Goal: Contribute content: Add original content to the website for others to see

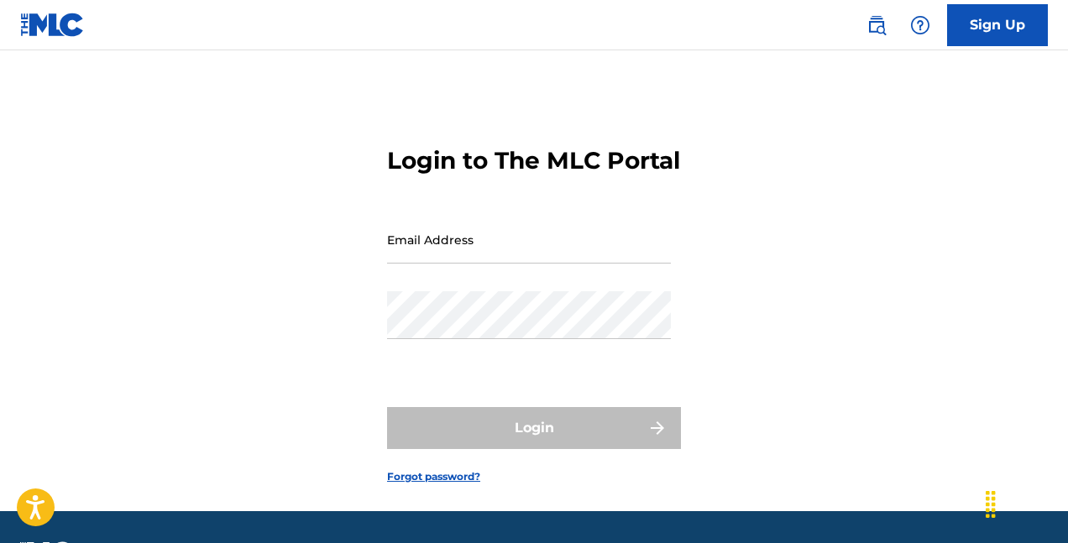
click at [484, 264] on input "Email Address" at bounding box center [529, 240] width 284 height 48
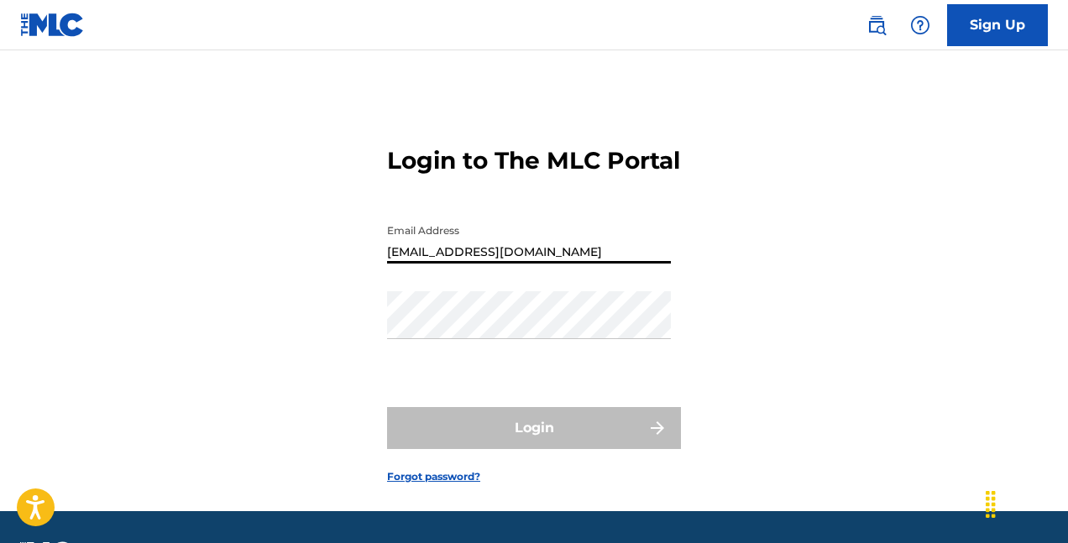
type input "[EMAIL_ADDRESS][DOMAIN_NAME]"
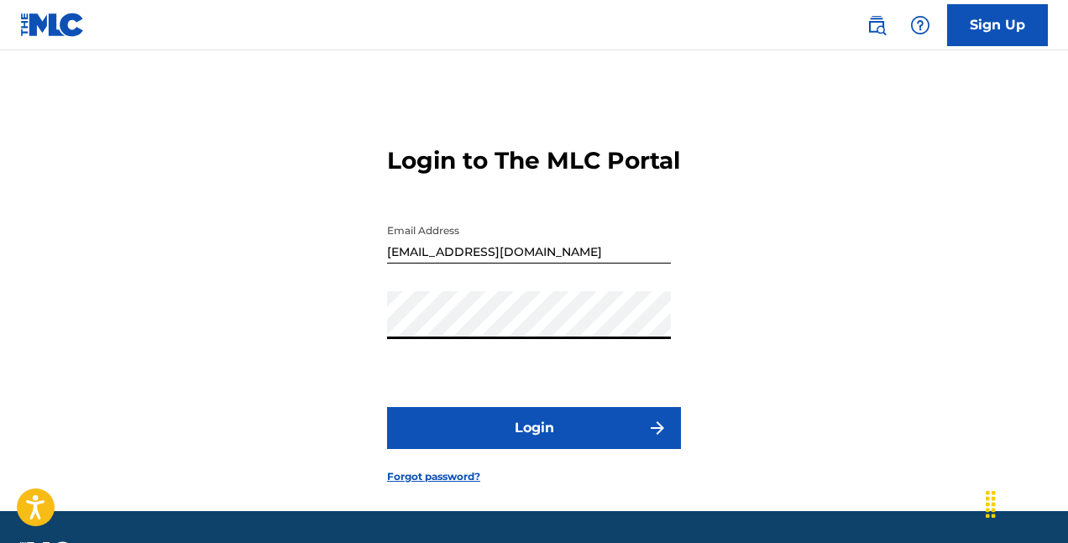
click at [518, 449] on button "Login" at bounding box center [534, 428] width 294 height 42
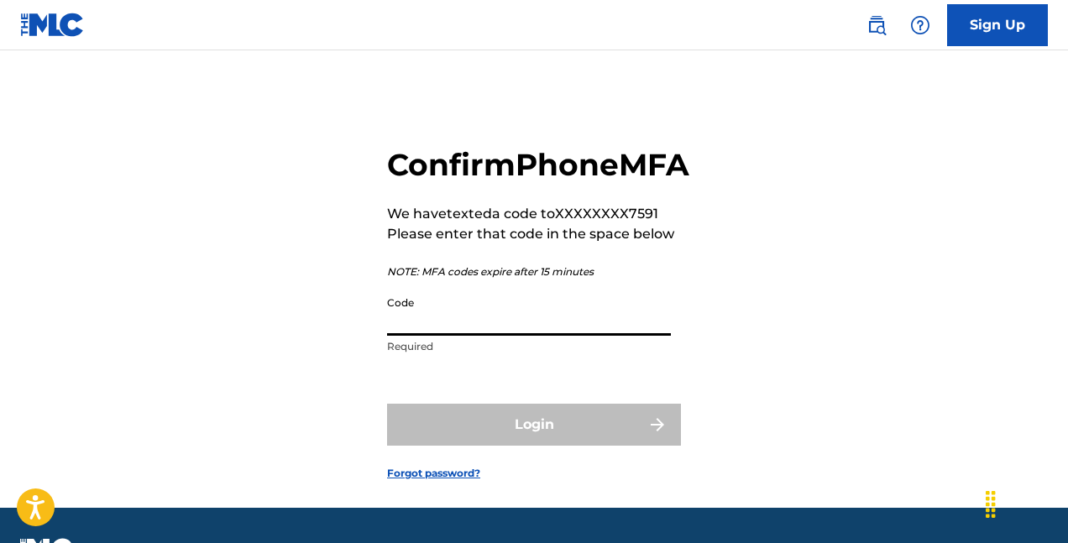
click at [544, 336] on input "Code" at bounding box center [529, 312] width 284 height 48
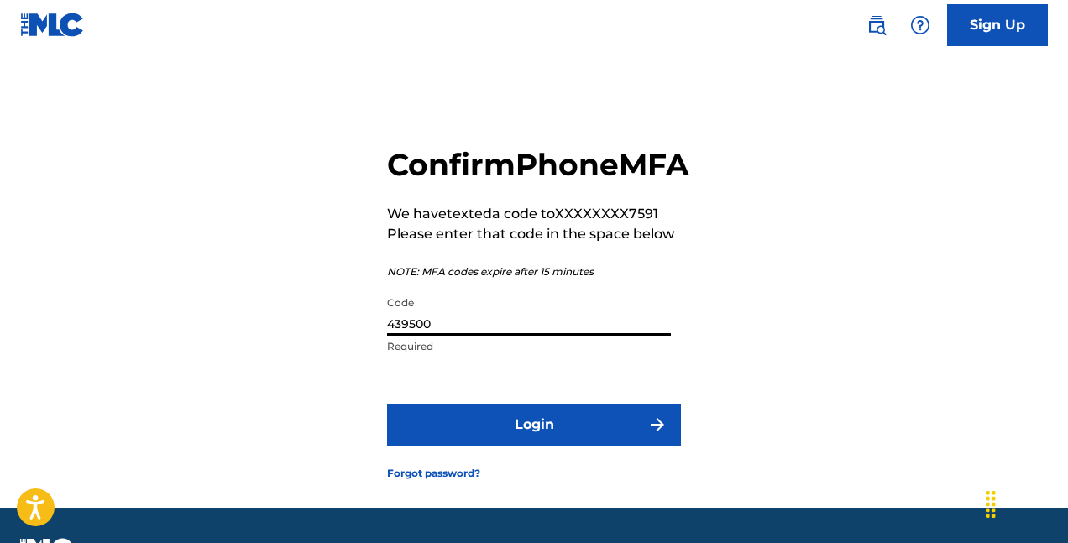
type input "439500"
click at [558, 446] on button "Login" at bounding box center [534, 425] width 294 height 42
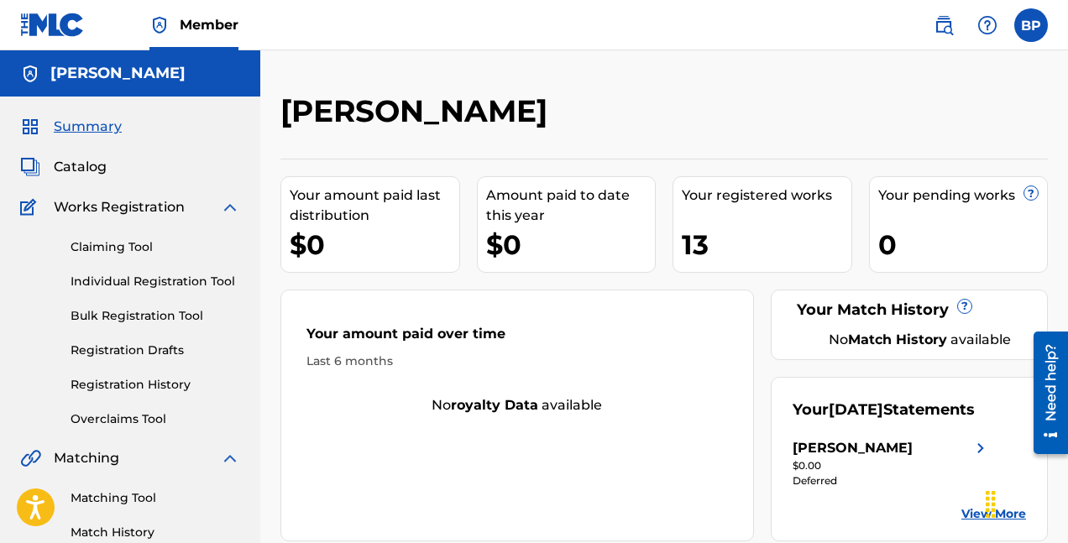
click at [139, 250] on link "Claiming Tool" at bounding box center [156, 247] width 170 height 18
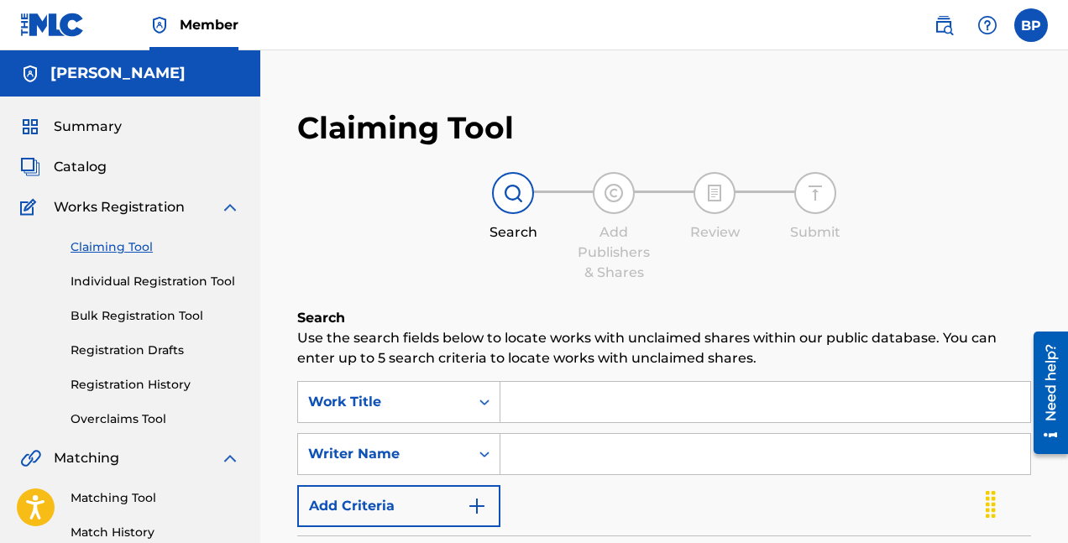
click at [526, 404] on input "Search Form" at bounding box center [765, 402] width 530 height 40
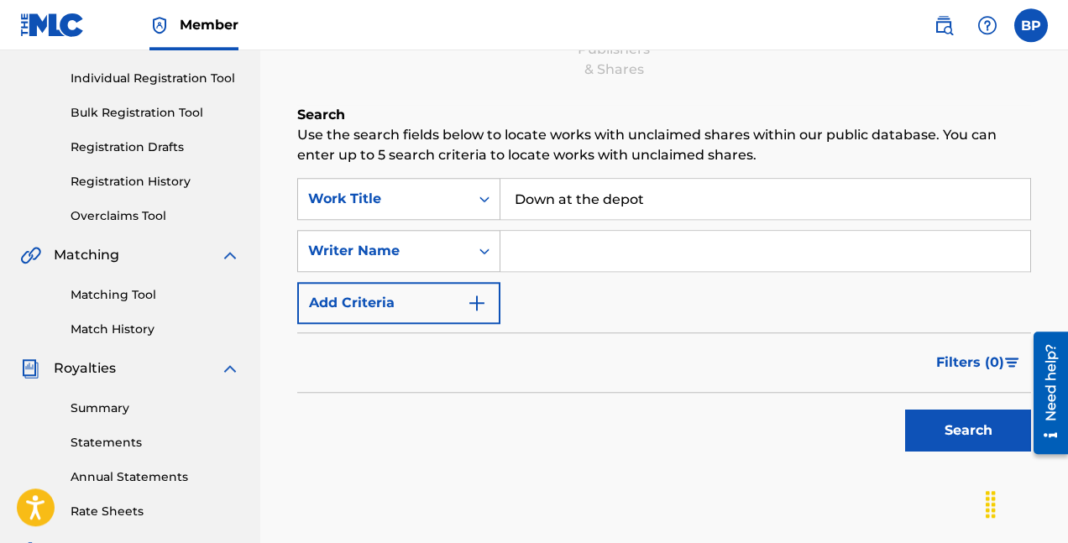
scroll to position [203, 0]
type input "Down at the depot"
click at [939, 435] on button "Search" at bounding box center [968, 431] width 126 height 42
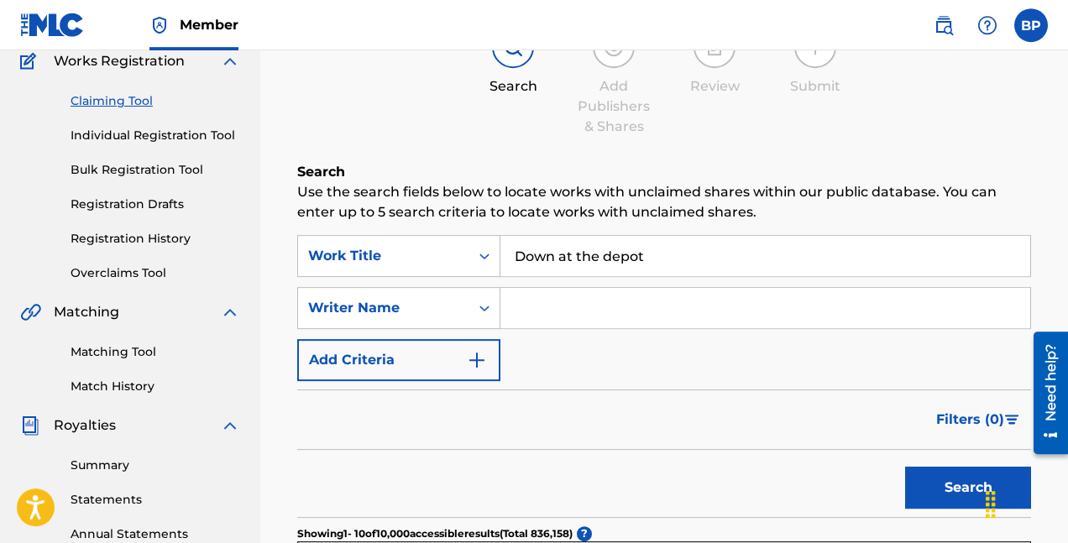
scroll to position [145, 0]
click at [573, 316] on input "Search Form" at bounding box center [765, 309] width 530 height 40
type input "[PERSON_NAME]"
click at [926, 486] on button "Search" at bounding box center [968, 489] width 126 height 42
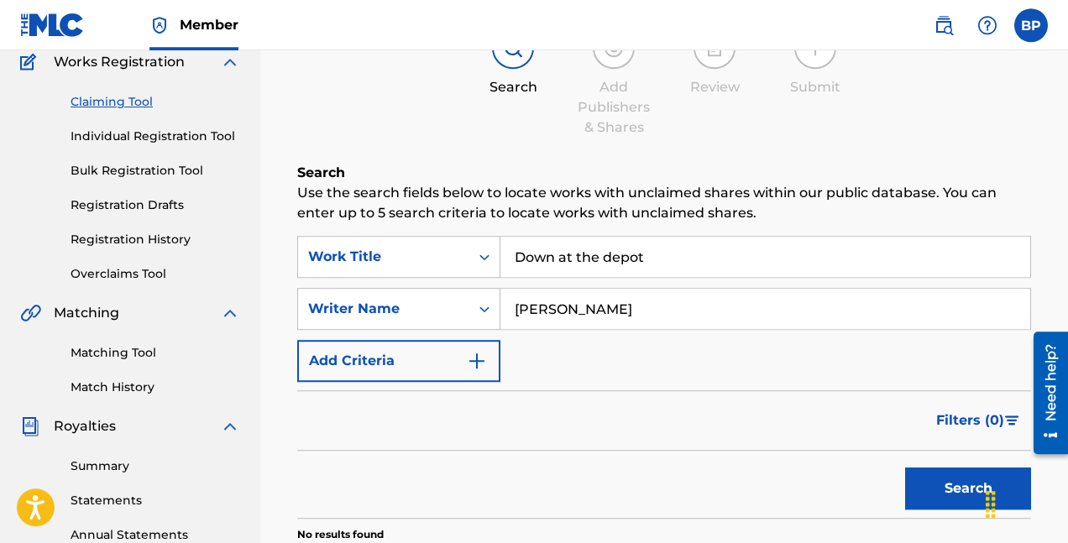
click at [186, 138] on link "Individual Registration Tool" at bounding box center [156, 137] width 170 height 18
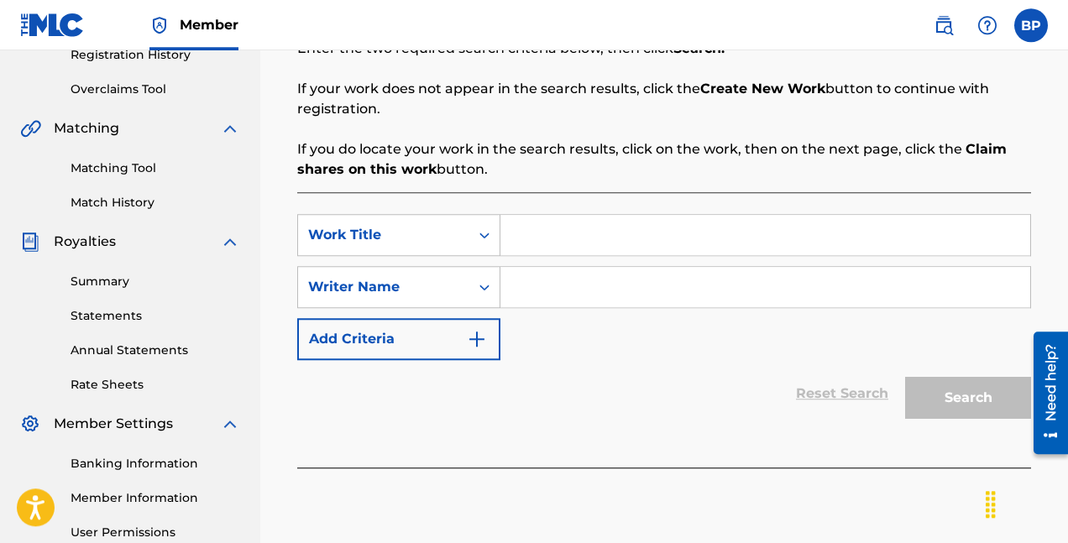
scroll to position [331, 0]
click at [550, 231] on input "Search Form" at bounding box center [765, 234] width 530 height 40
type input "D"
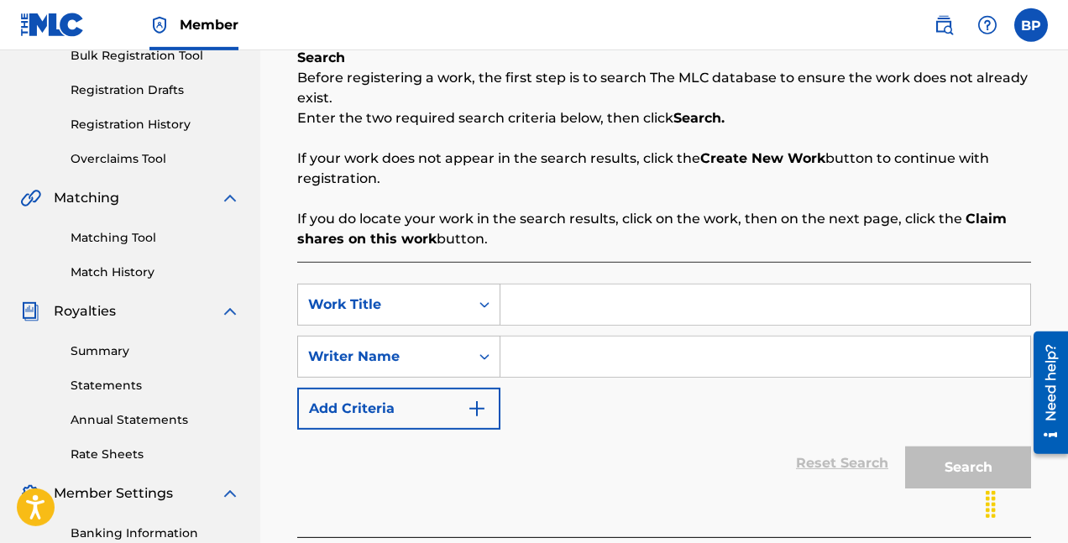
scroll to position [253, 0]
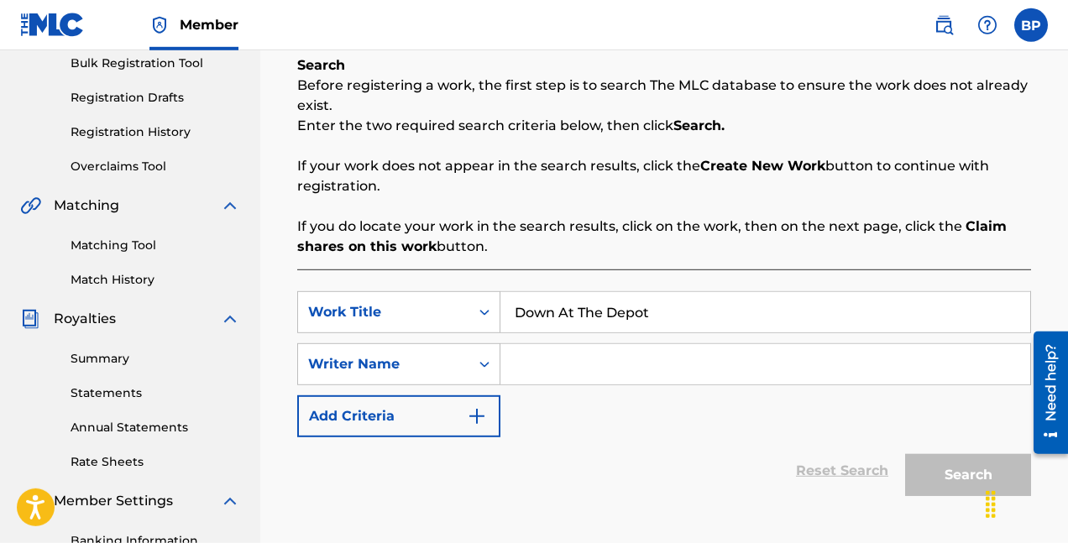
type input "Down At The Depot"
click at [560, 364] on input "Search Form" at bounding box center [765, 364] width 530 height 40
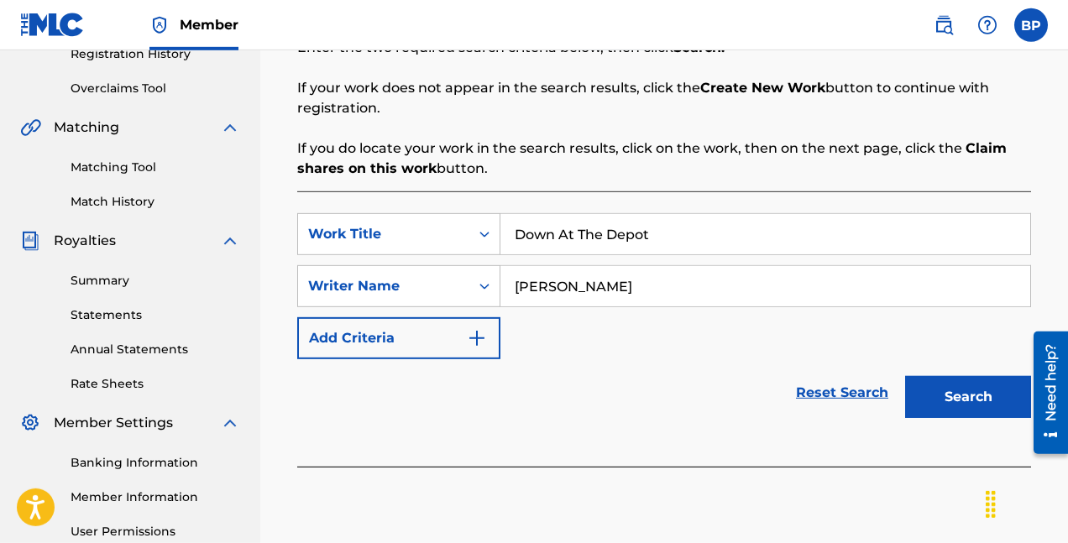
scroll to position [331, 0]
type input "[PERSON_NAME]"
click at [945, 396] on button "Search" at bounding box center [968, 397] width 126 height 42
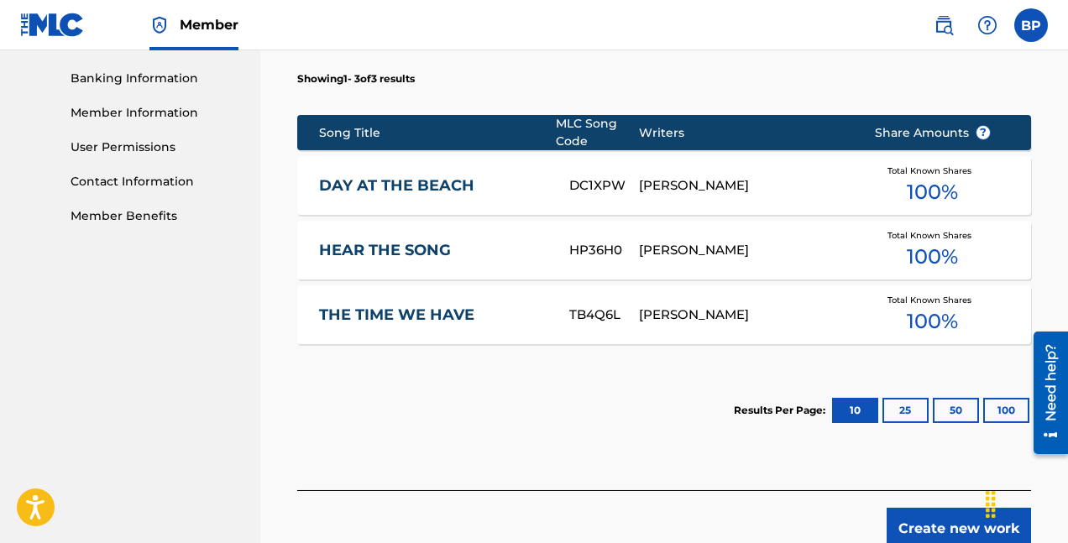
scroll to position [818, 0]
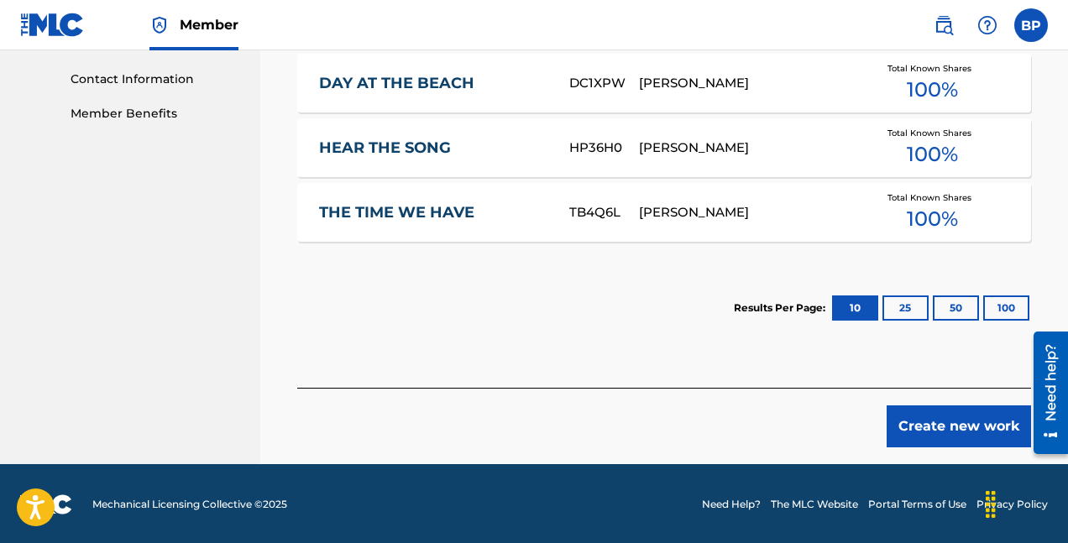
click at [956, 427] on button "Create new work" at bounding box center [959, 427] width 144 height 42
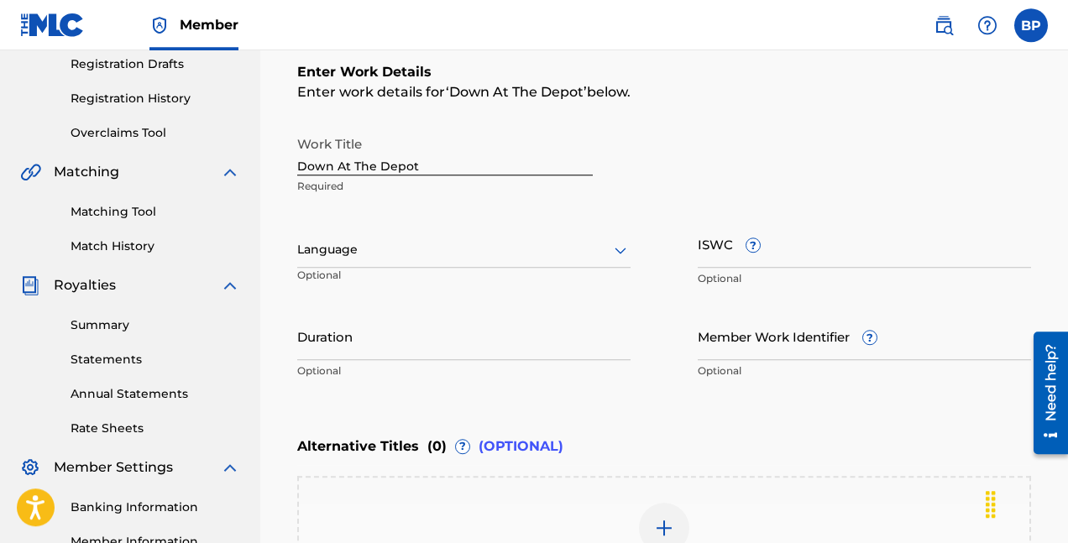
scroll to position [285, 0]
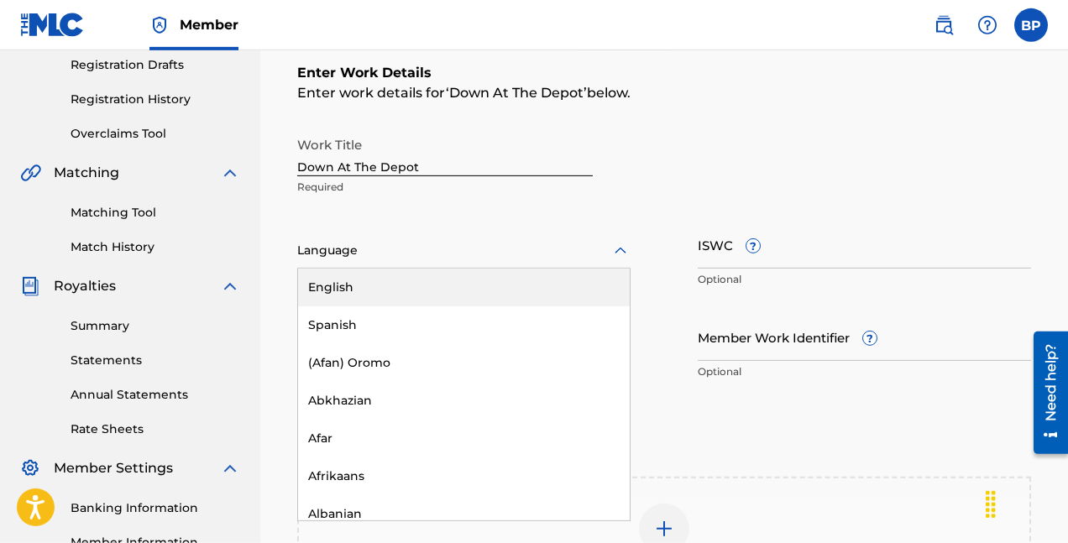
click at [620, 250] on icon at bounding box center [620, 251] width 20 height 20
click at [547, 281] on div "English" at bounding box center [464, 288] width 332 height 38
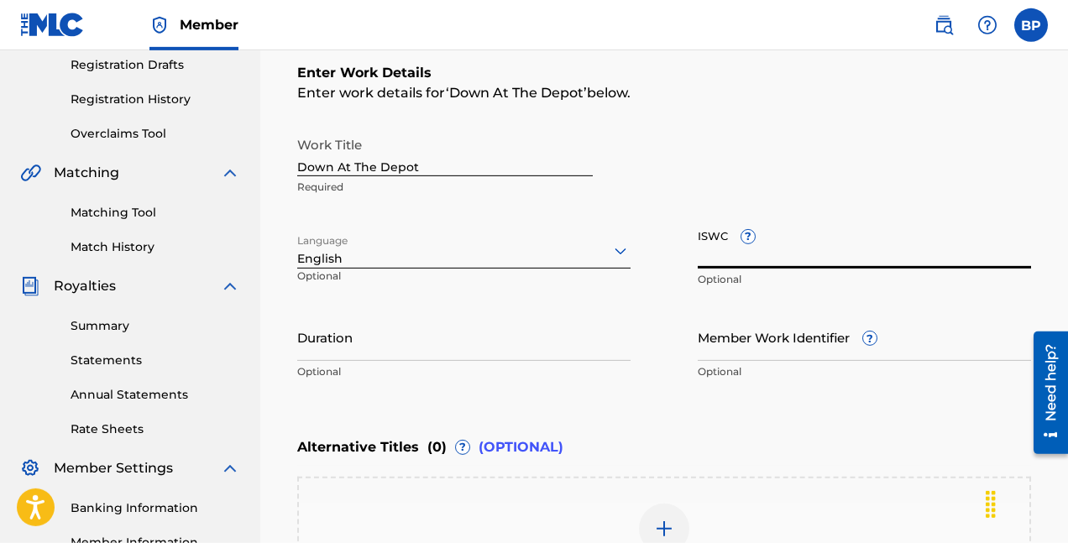
click at [811, 251] on input "ISWC ?" at bounding box center [864, 245] width 333 height 48
type input "T-333.998.968-9"
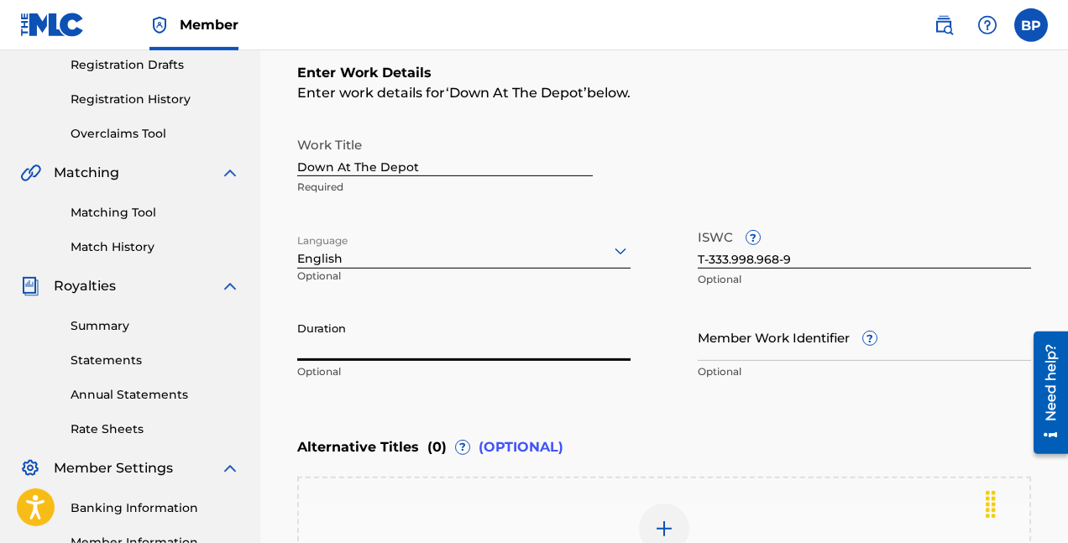
click at [500, 350] on input "Duration" at bounding box center [463, 337] width 333 height 48
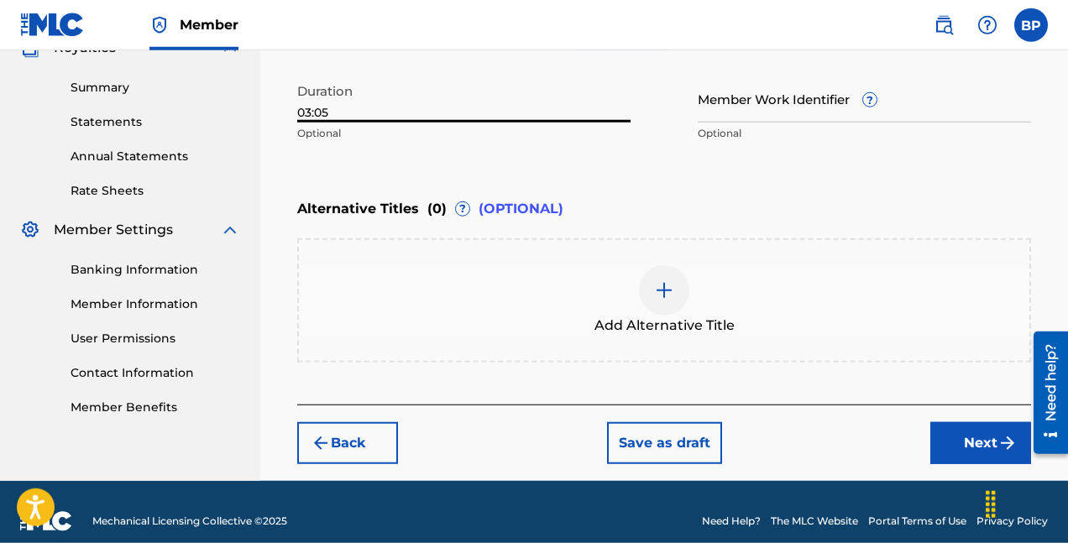
scroll to position [524, 0]
type input "03:05"
click at [961, 432] on button "Next" at bounding box center [980, 443] width 101 height 42
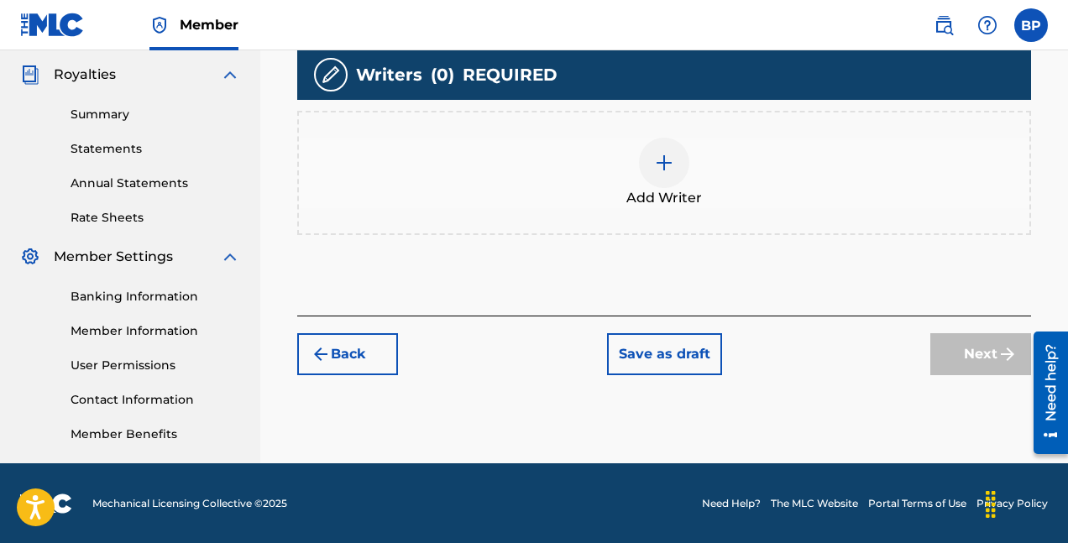
click at [672, 162] on img at bounding box center [664, 163] width 20 height 20
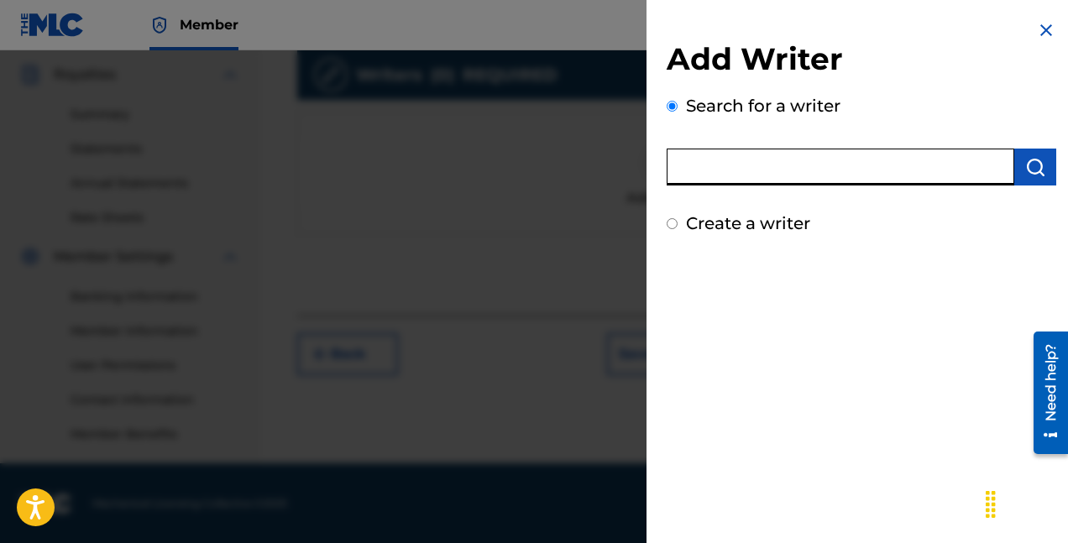
click at [790, 165] on input "text" at bounding box center [841, 167] width 348 height 37
type input "b"
type input "B"
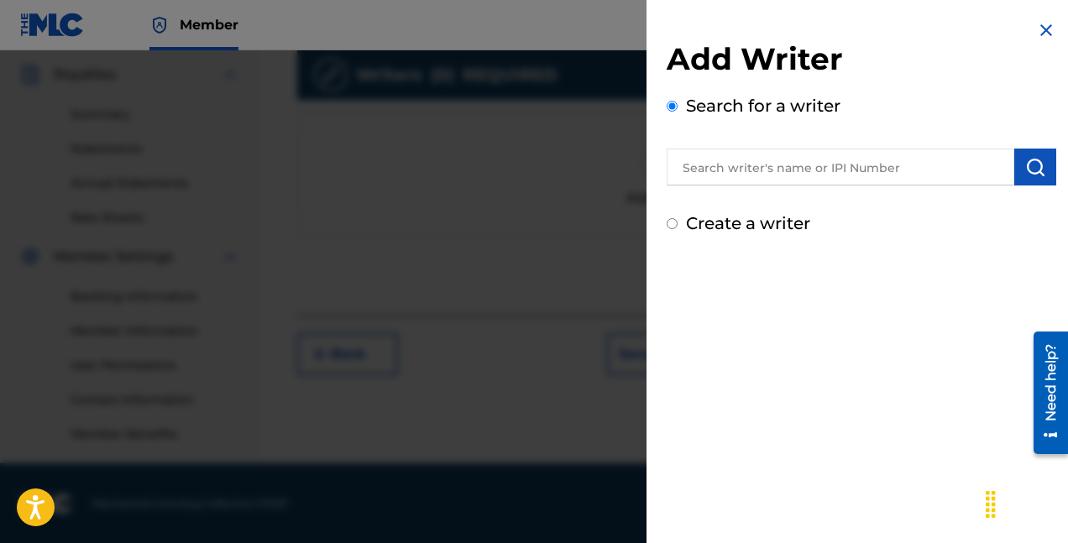
click at [1043, 24] on img at bounding box center [1046, 30] width 20 height 20
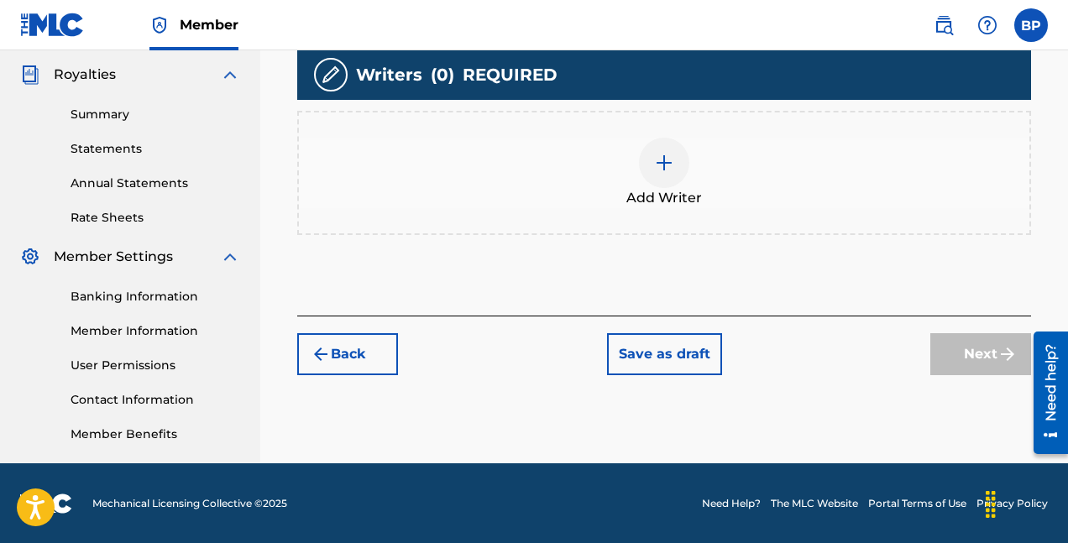
click at [669, 172] on div at bounding box center [664, 163] width 50 height 50
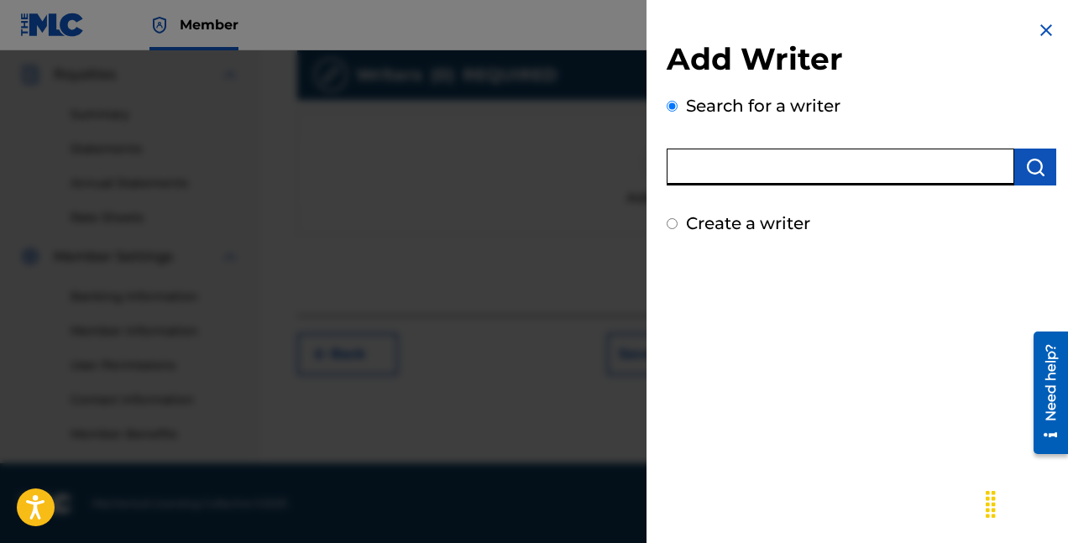
click at [779, 165] on input "text" at bounding box center [841, 167] width 348 height 37
type input "[PERSON_NAME]"
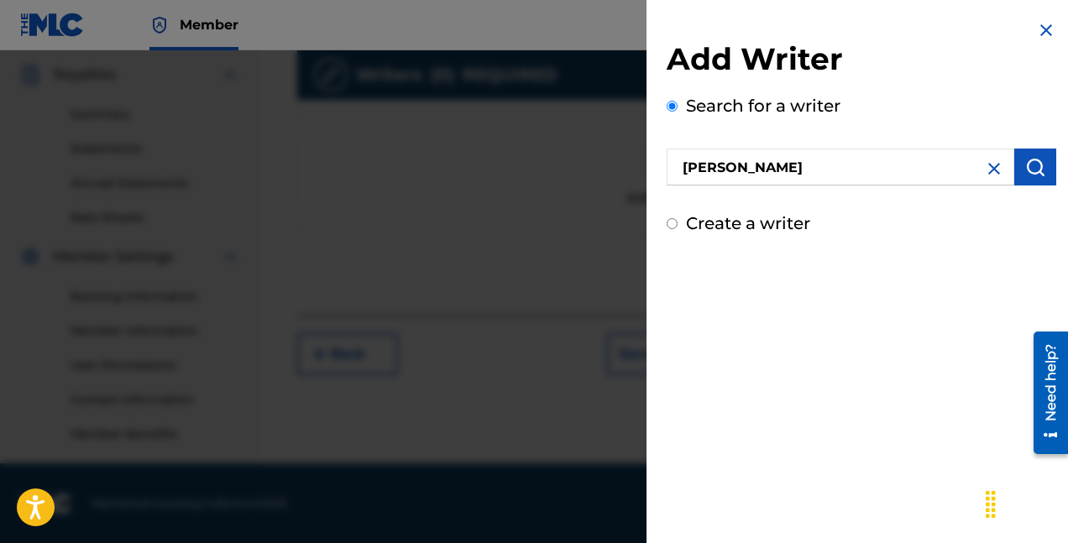
click at [1025, 165] on img "submit" at bounding box center [1035, 167] width 20 height 20
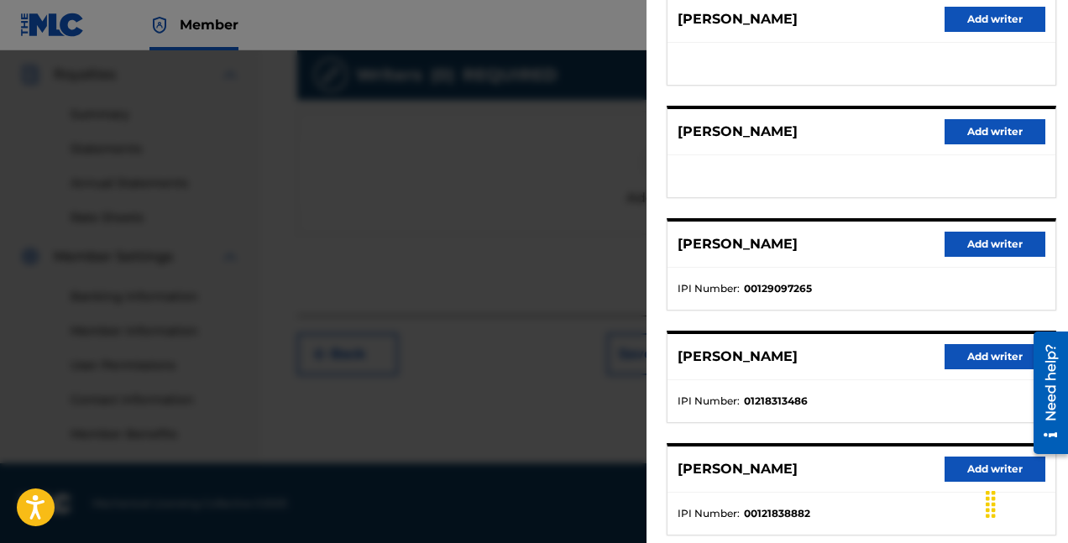
scroll to position [235, 0]
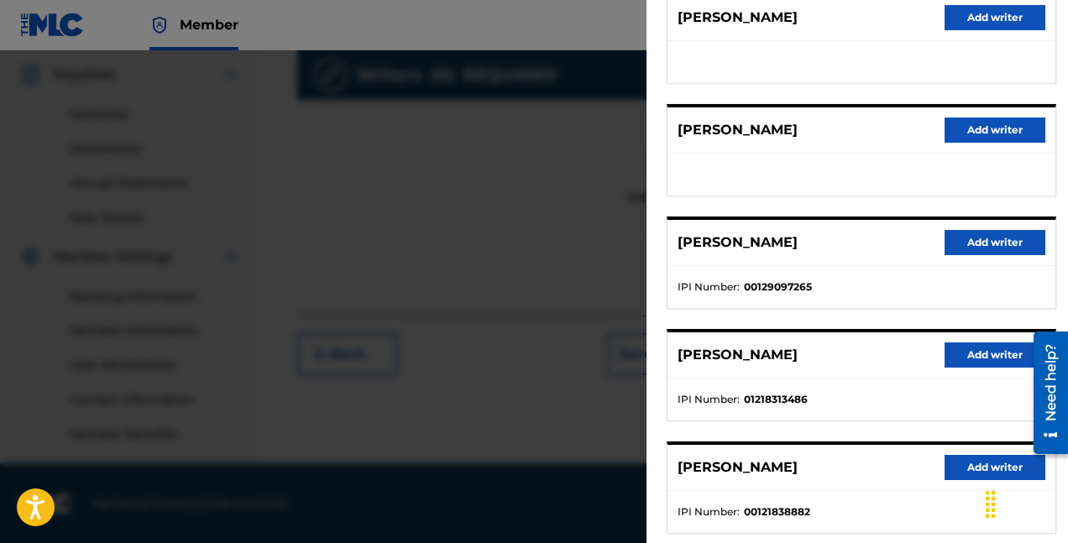
click at [974, 344] on button "Add writer" at bounding box center [995, 355] width 101 height 25
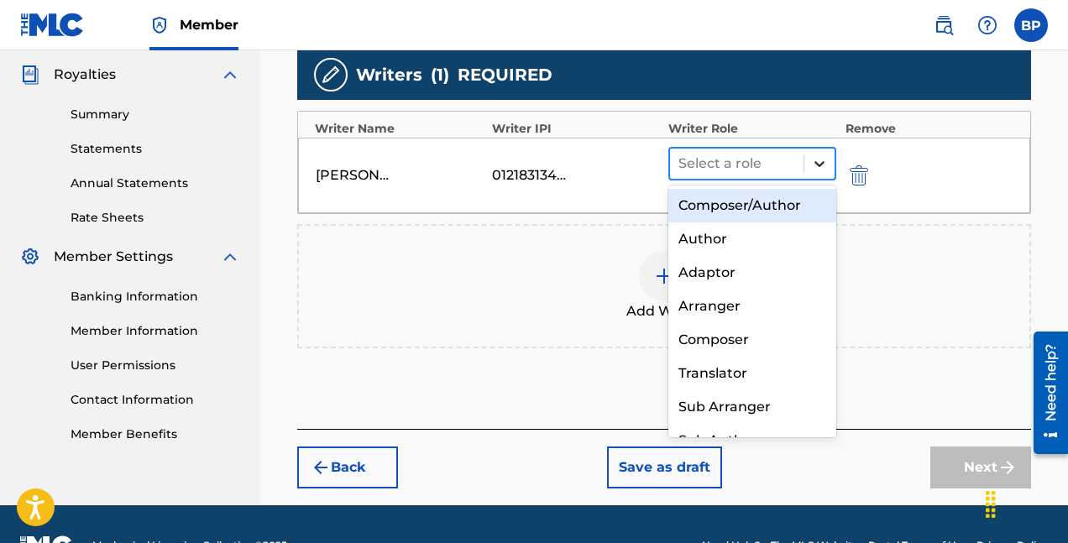
click at [816, 161] on icon at bounding box center [819, 164] width 10 height 6
click at [763, 202] on div "Composer/Author" at bounding box center [752, 206] width 168 height 34
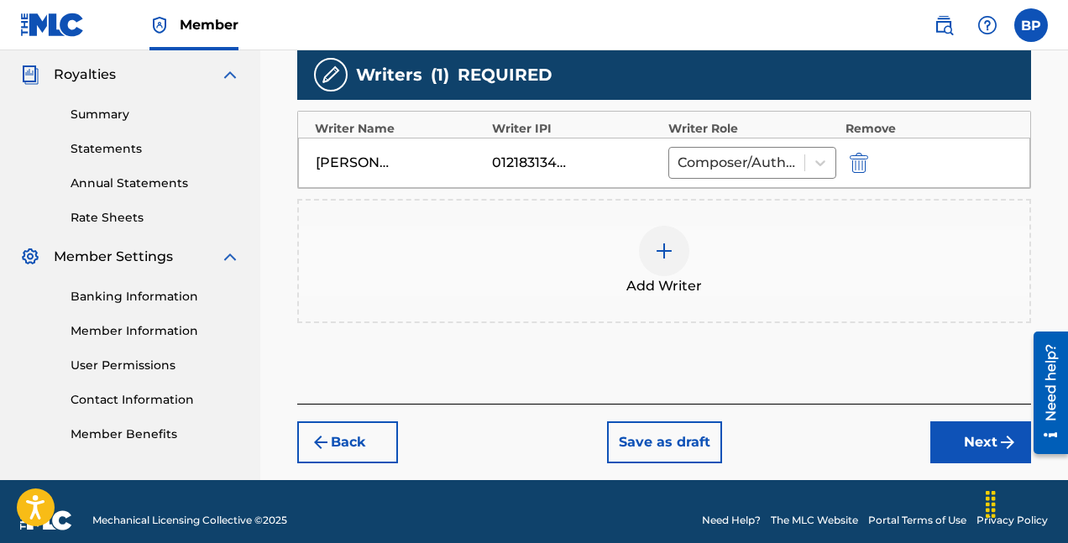
click at [990, 441] on button "Next" at bounding box center [980, 442] width 101 height 42
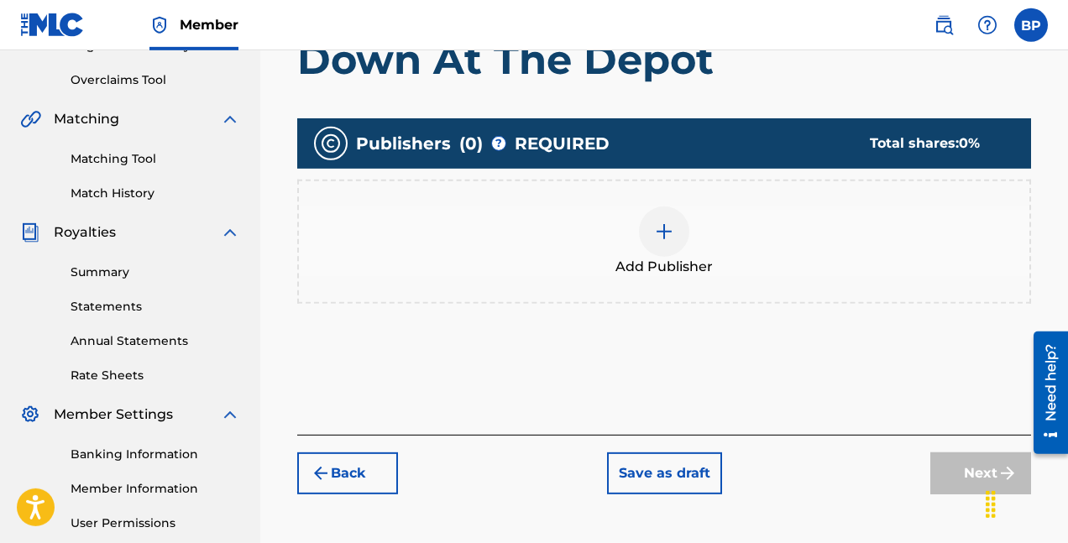
scroll to position [345, 0]
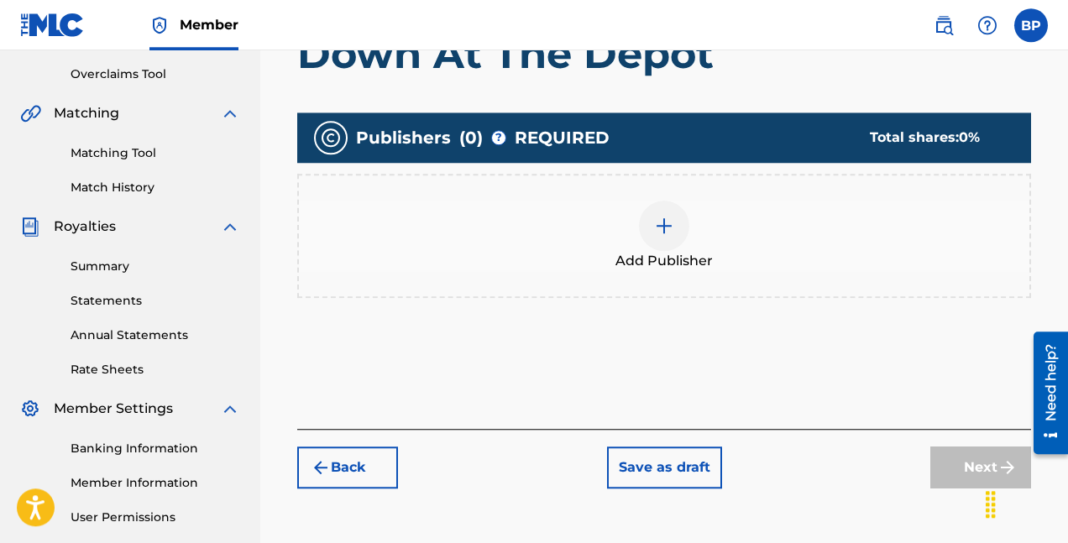
click at [663, 219] on img at bounding box center [664, 226] width 20 height 20
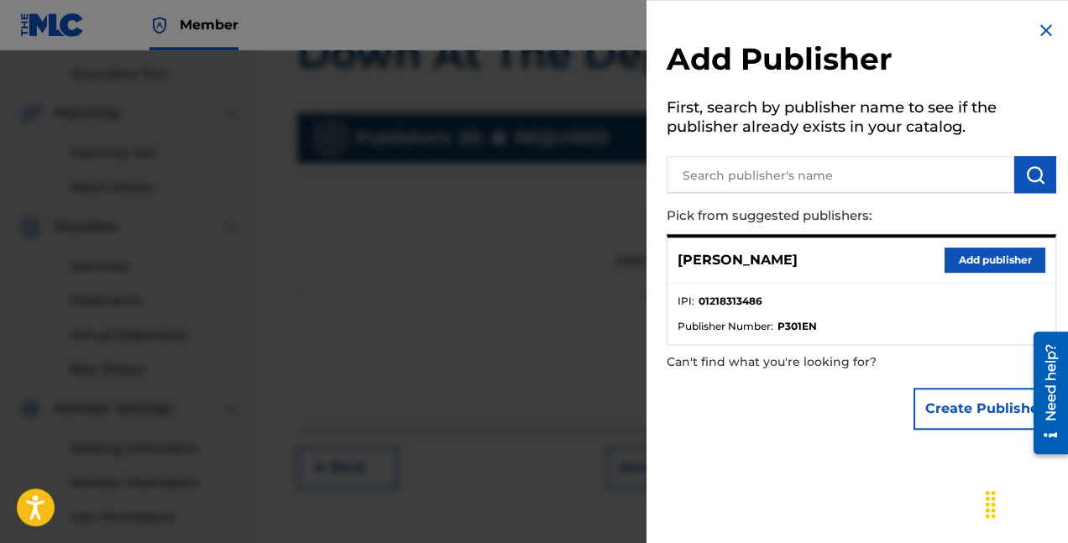
click at [1002, 256] on button "Add publisher" at bounding box center [995, 260] width 101 height 25
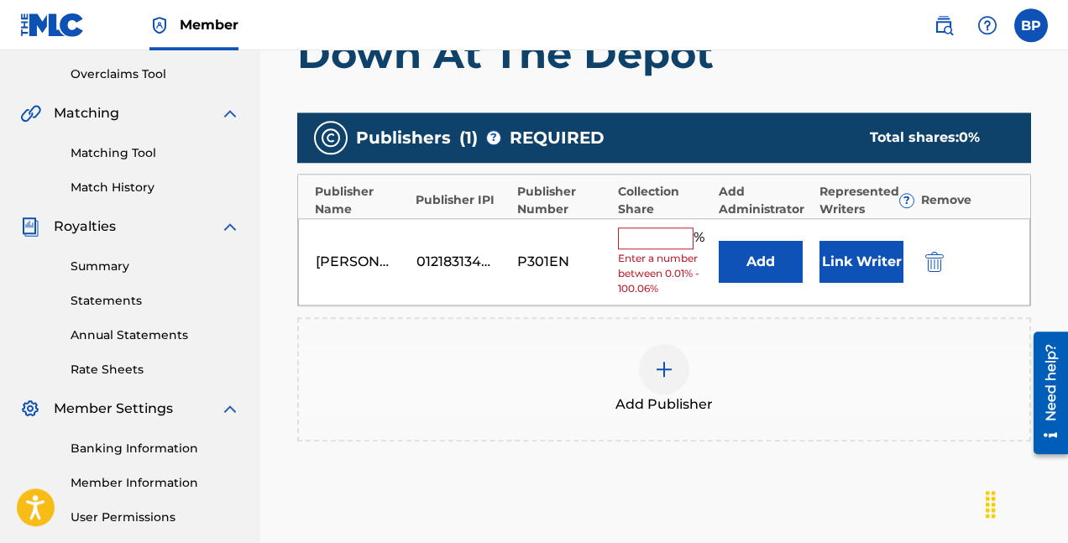
click at [666, 233] on input "text" at bounding box center [656, 239] width 76 height 22
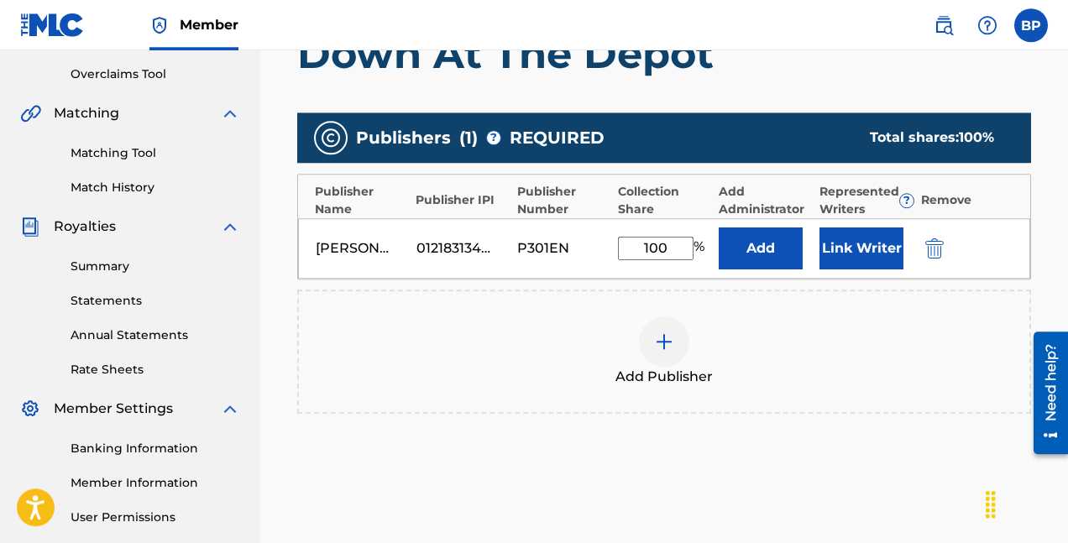
type input "100"
click at [737, 304] on div "Add Publisher" at bounding box center [664, 352] width 734 height 124
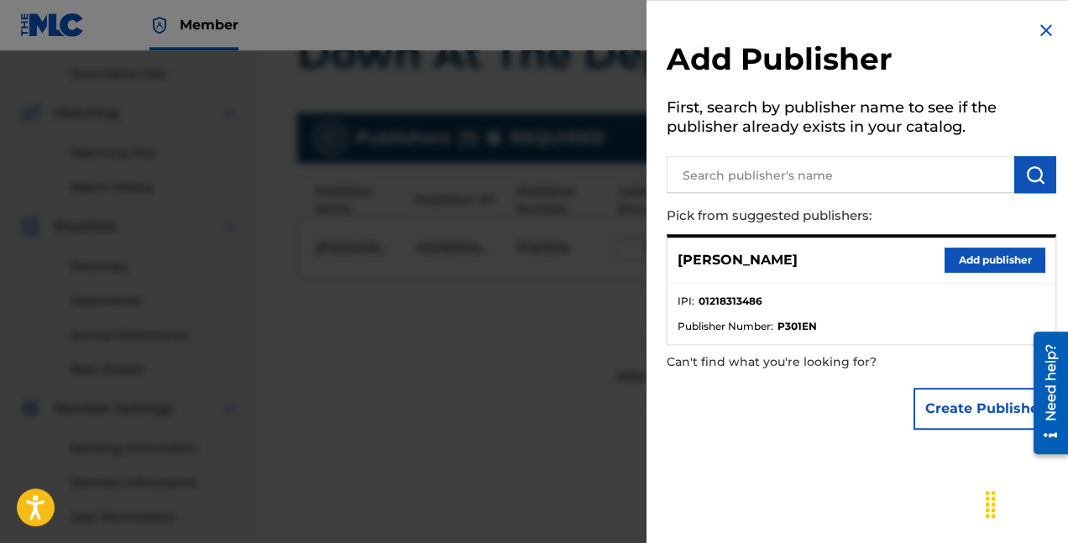
click at [1038, 32] on img at bounding box center [1046, 30] width 20 height 20
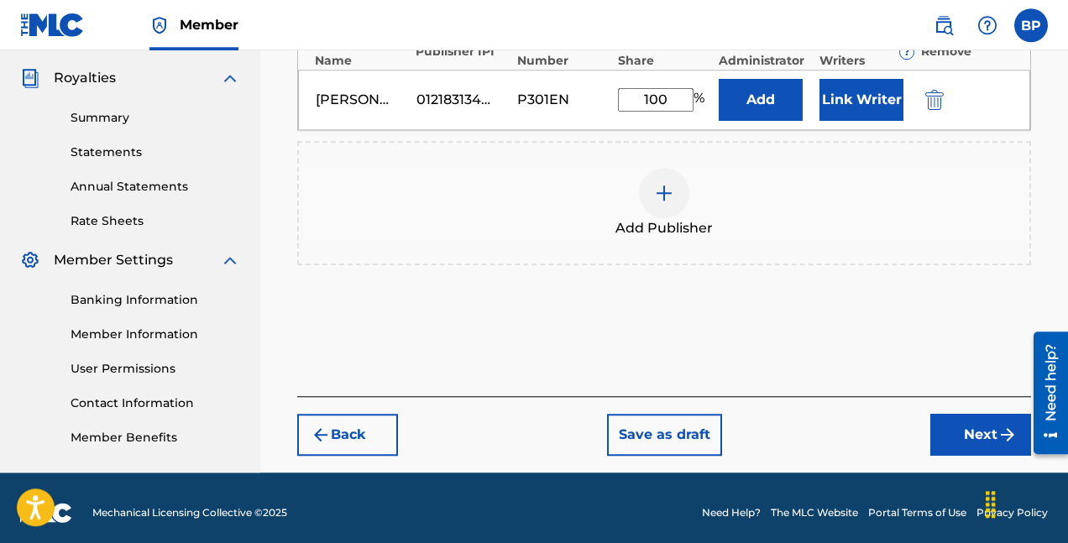
scroll to position [501, 0]
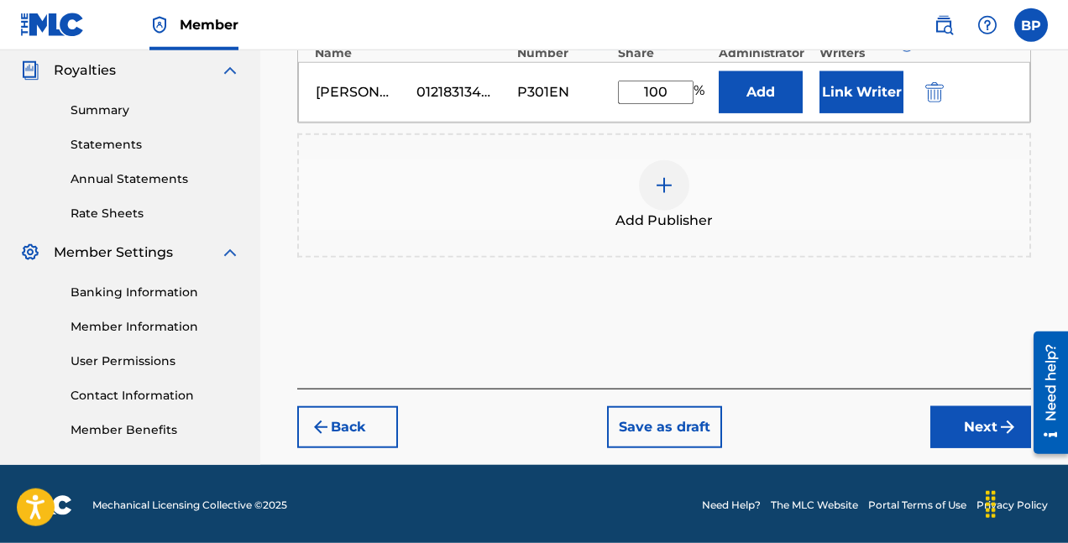
click at [960, 423] on button "Next" at bounding box center [980, 427] width 101 height 42
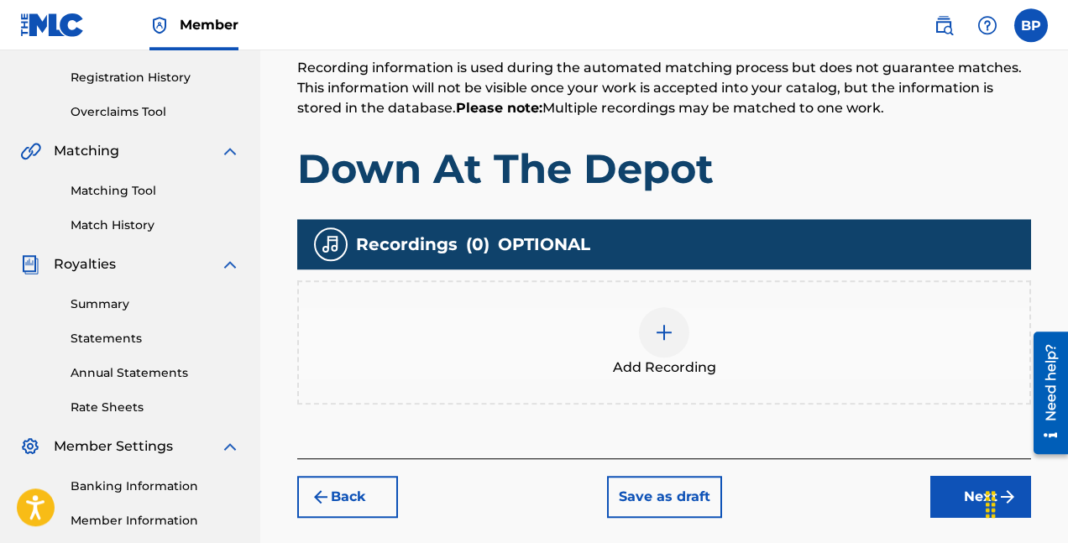
scroll to position [304, 0]
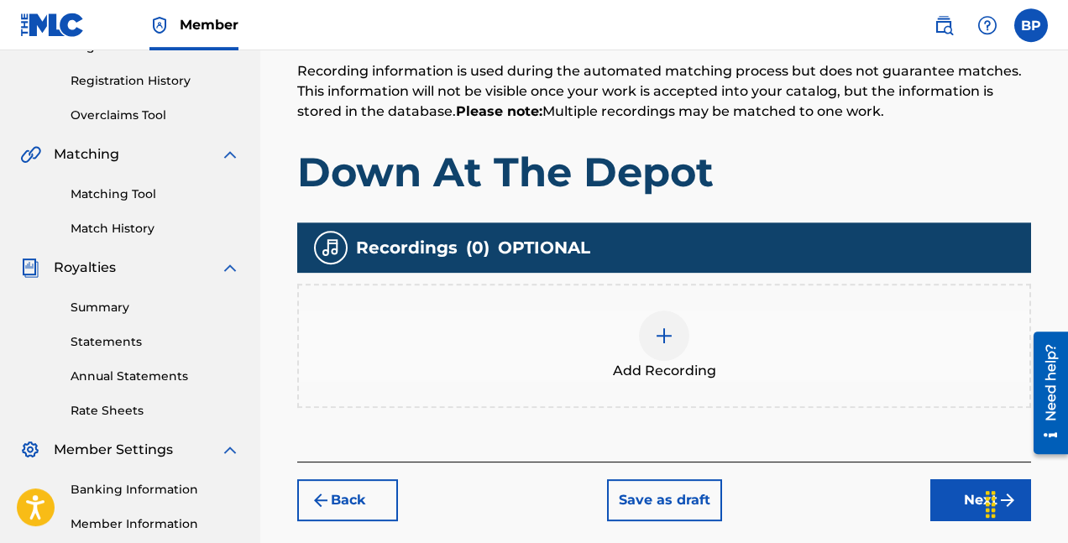
click at [666, 341] on img at bounding box center [664, 336] width 20 height 20
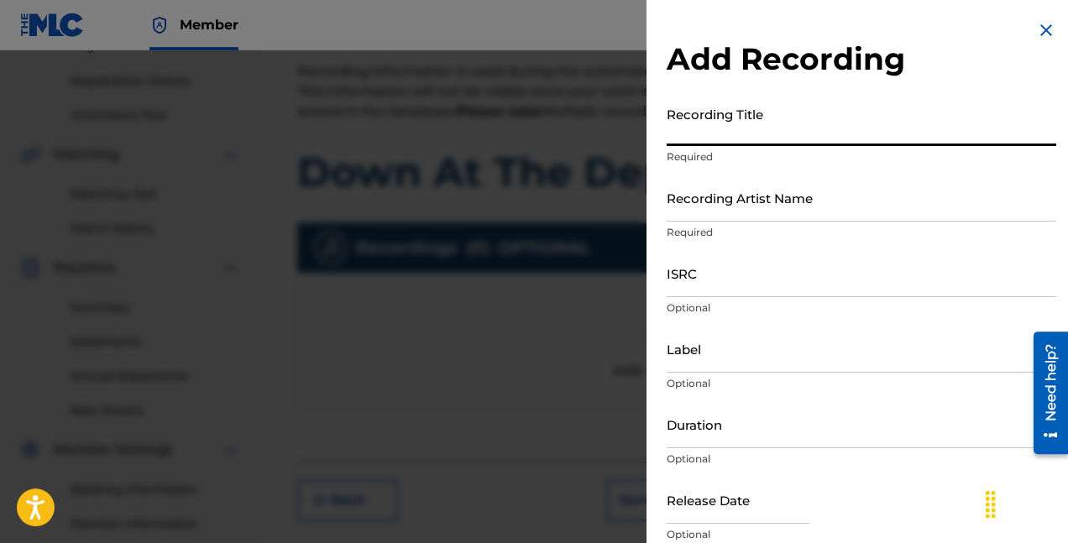
click at [777, 123] on input "Recording Title" at bounding box center [862, 122] width 390 height 48
type input "Down At The Depot"
click at [745, 206] on input "Recording Artist Name" at bounding box center [862, 198] width 390 height 48
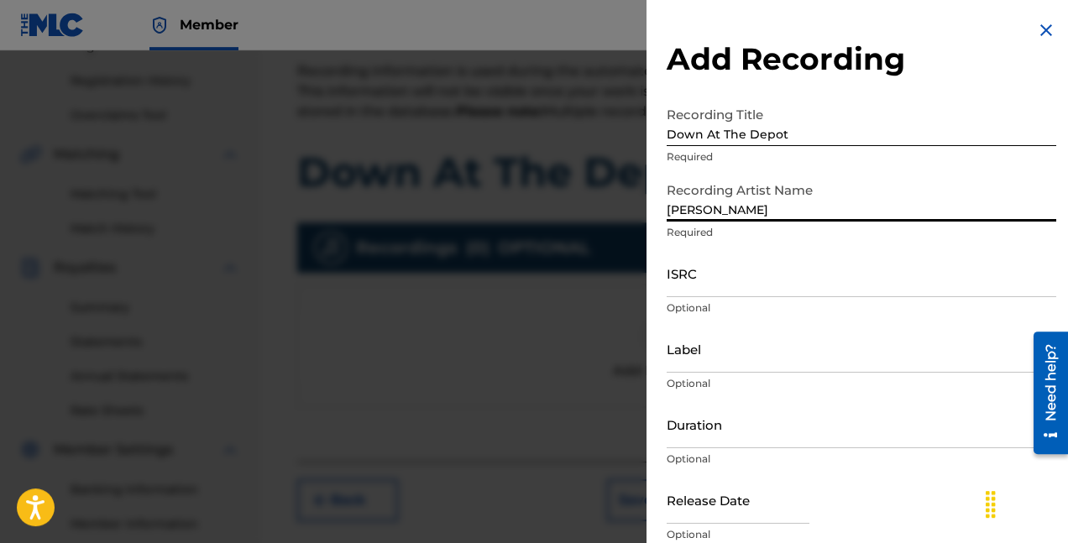
type input "[PERSON_NAME]"
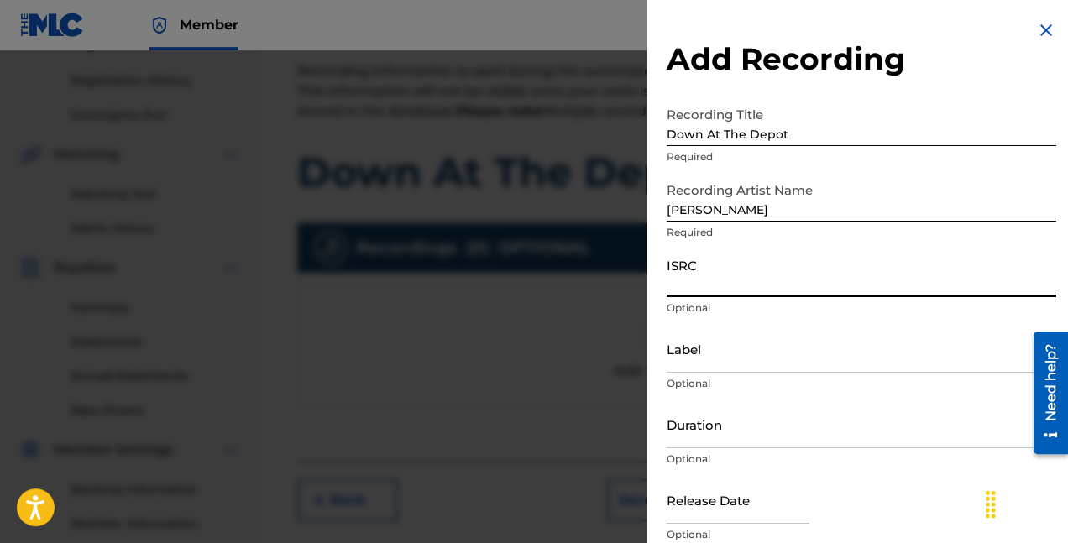
click at [708, 291] on input "ISRC" at bounding box center [862, 273] width 390 height 48
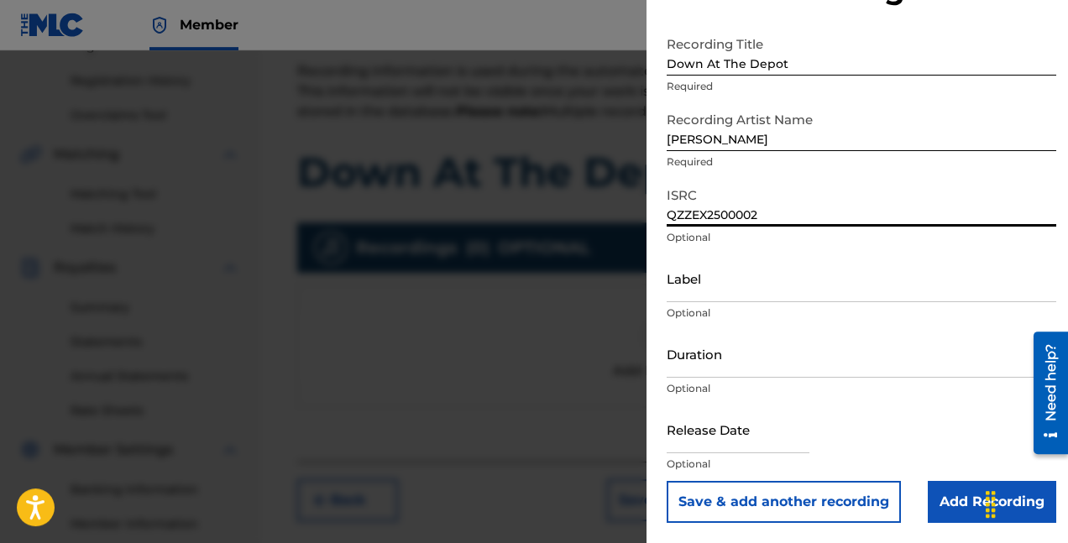
type input "QZZEX2500002"
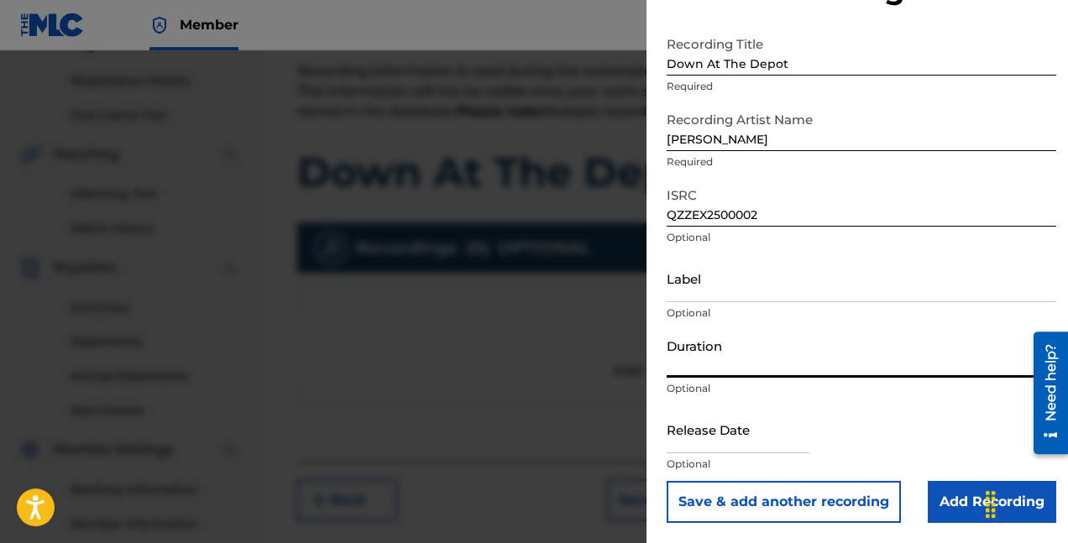
click at [728, 364] on input "Duration" at bounding box center [862, 354] width 390 height 48
type input "03:05"
click at [750, 446] on input "text" at bounding box center [738, 430] width 143 height 48
select select "7"
select select "2025"
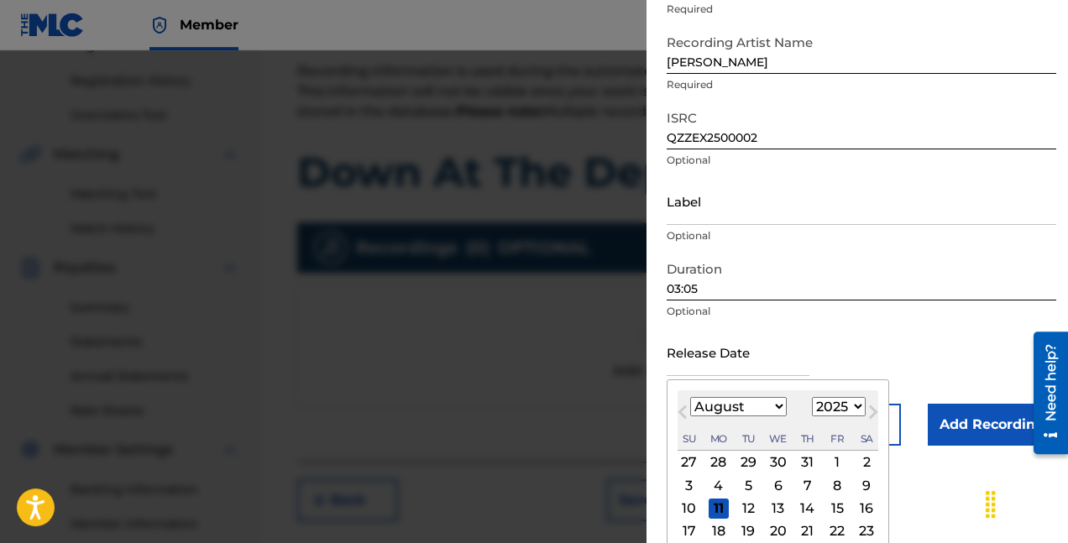
scroll to position [148, 0]
click at [840, 481] on div "8" at bounding box center [837, 485] width 20 height 20
type input "[DATE]"
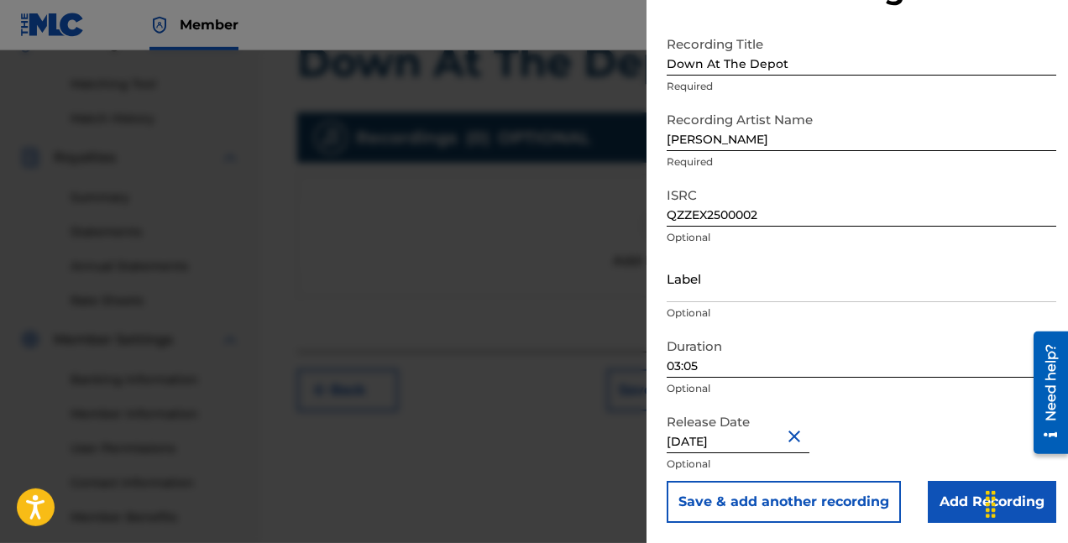
scroll to position [413, 0]
click at [959, 509] on input "Add Recording" at bounding box center [992, 502] width 128 height 42
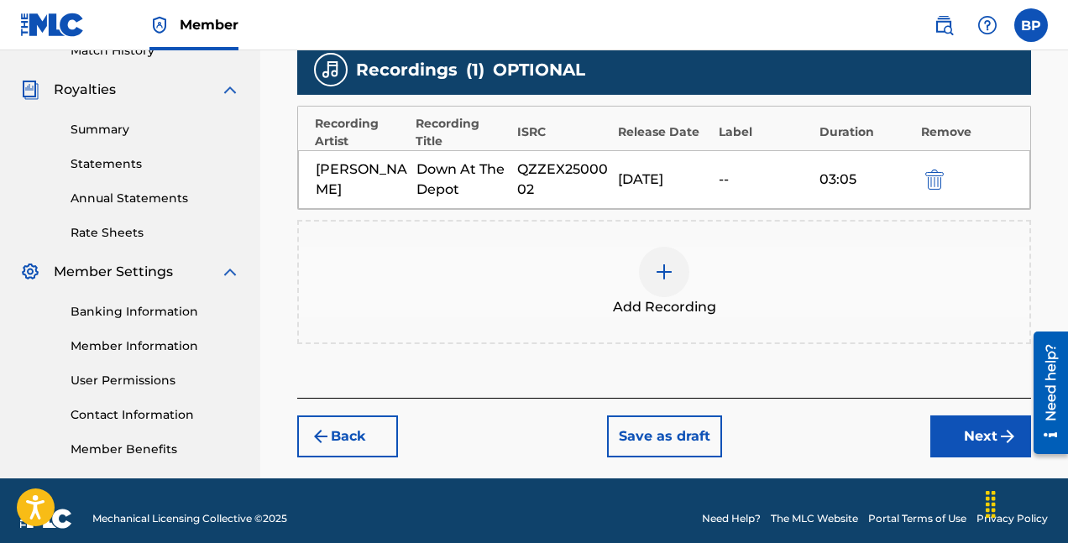
scroll to position [483, 0]
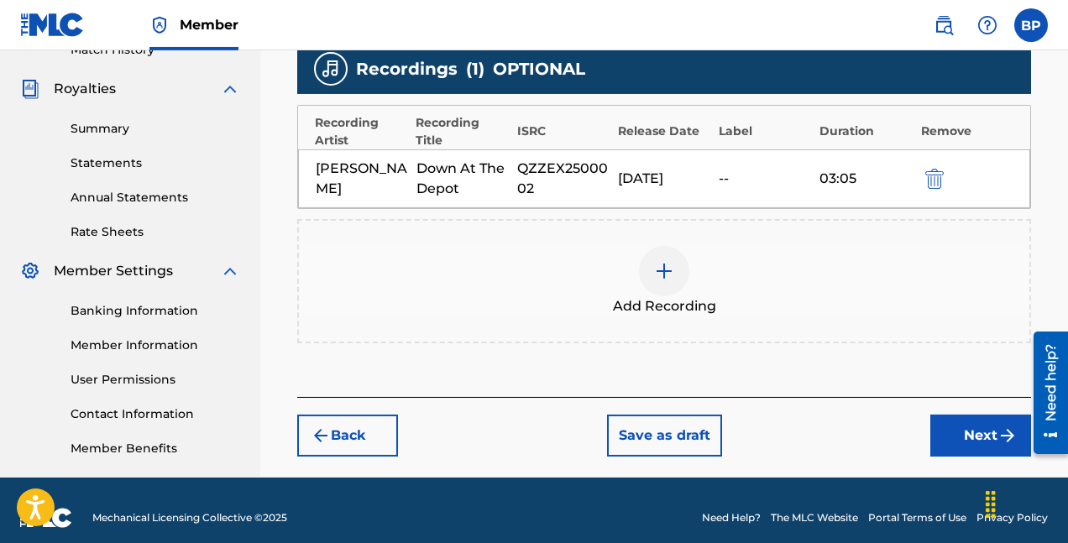
click at [970, 437] on button "Next" at bounding box center [980, 436] width 101 height 42
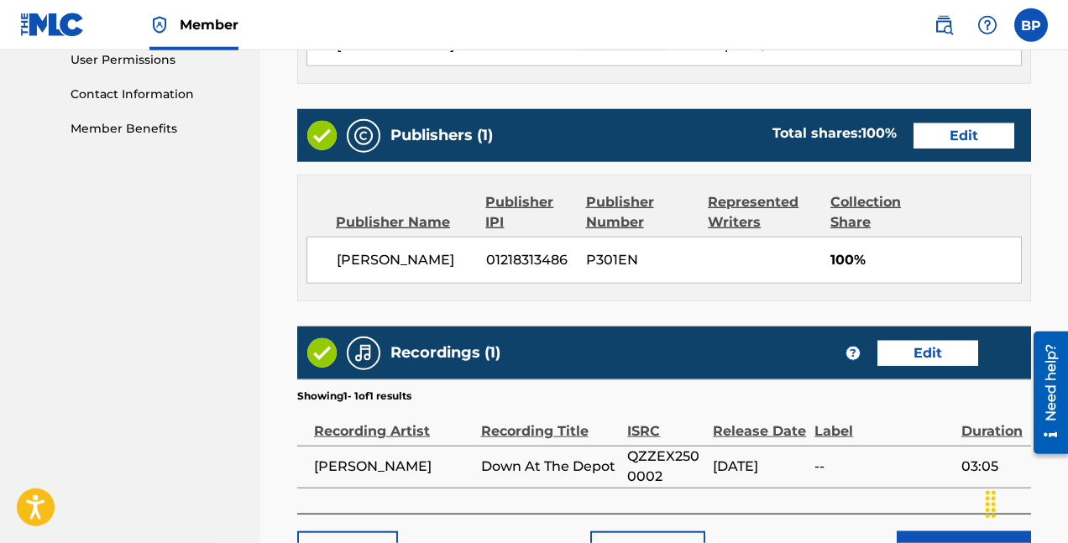
scroll to position [803, 0]
click at [965, 136] on button "Edit" at bounding box center [963, 135] width 101 height 25
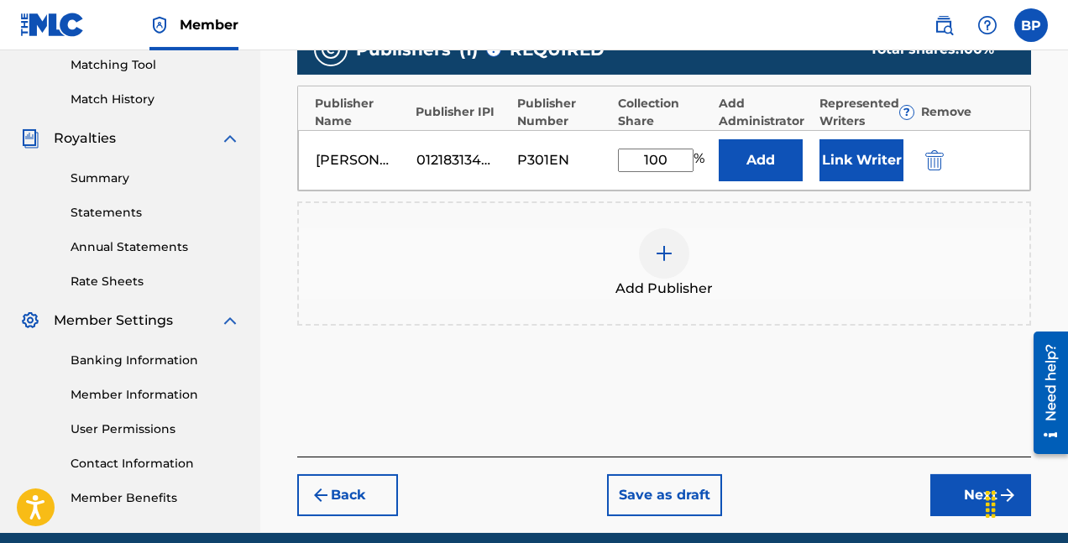
scroll to position [433, 0]
click at [869, 159] on button "Link Writer" at bounding box center [861, 160] width 84 height 42
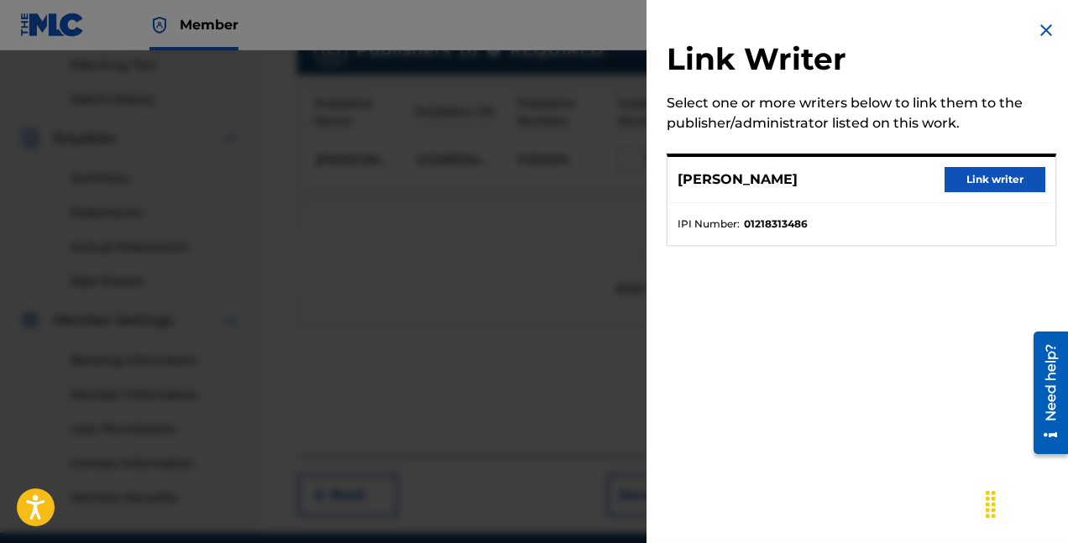
click at [993, 172] on button "Link writer" at bounding box center [995, 179] width 101 height 25
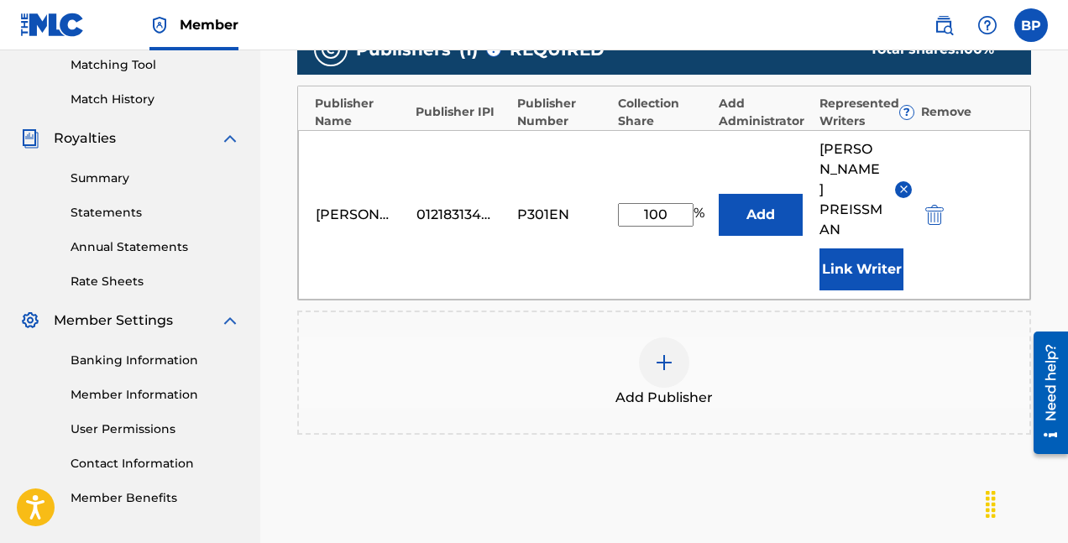
scroll to position [571, 0]
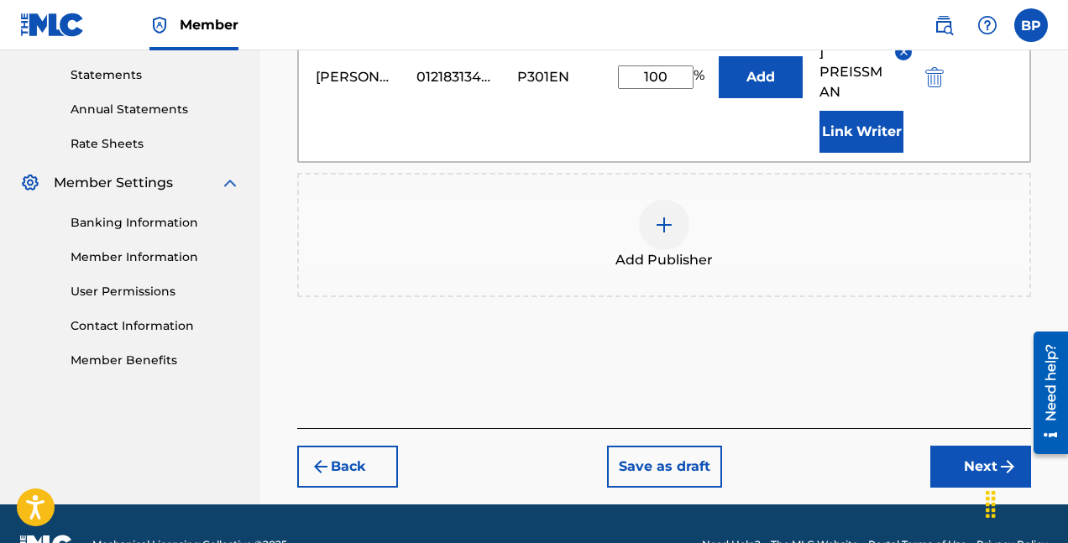
click at [971, 446] on button "Next" at bounding box center [980, 467] width 101 height 42
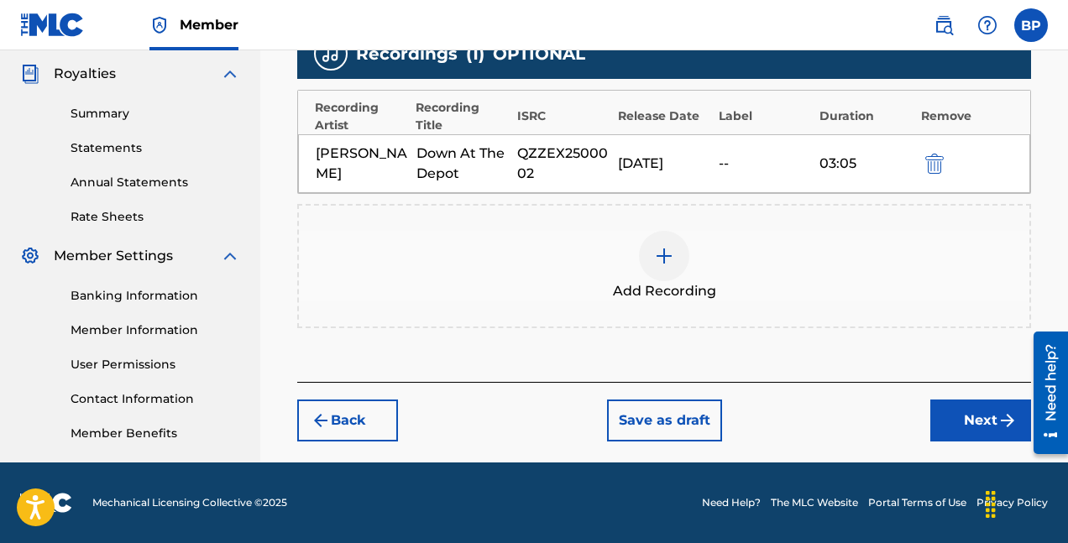
scroll to position [497, 0]
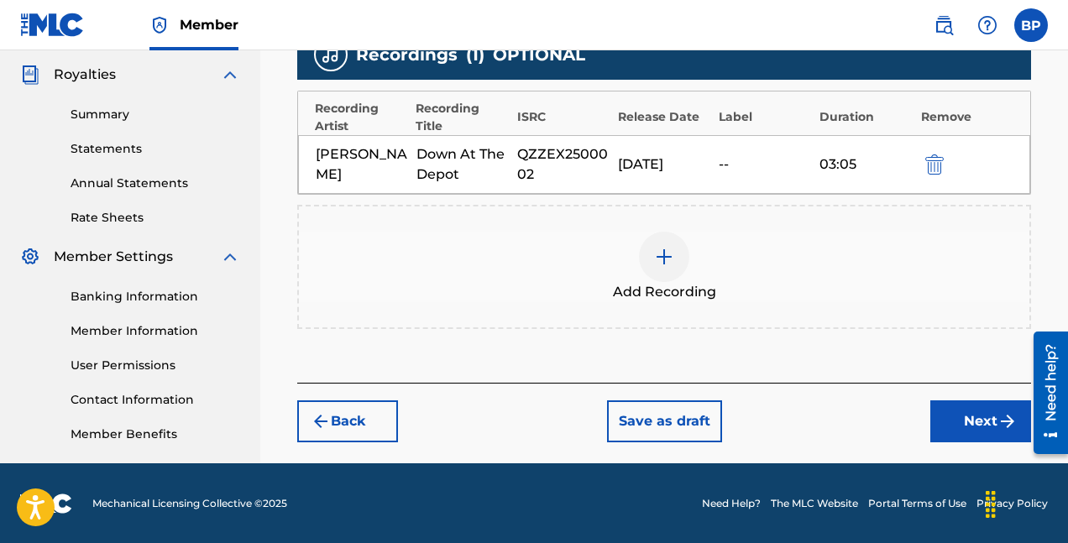
click at [972, 415] on button "Next" at bounding box center [980, 421] width 101 height 42
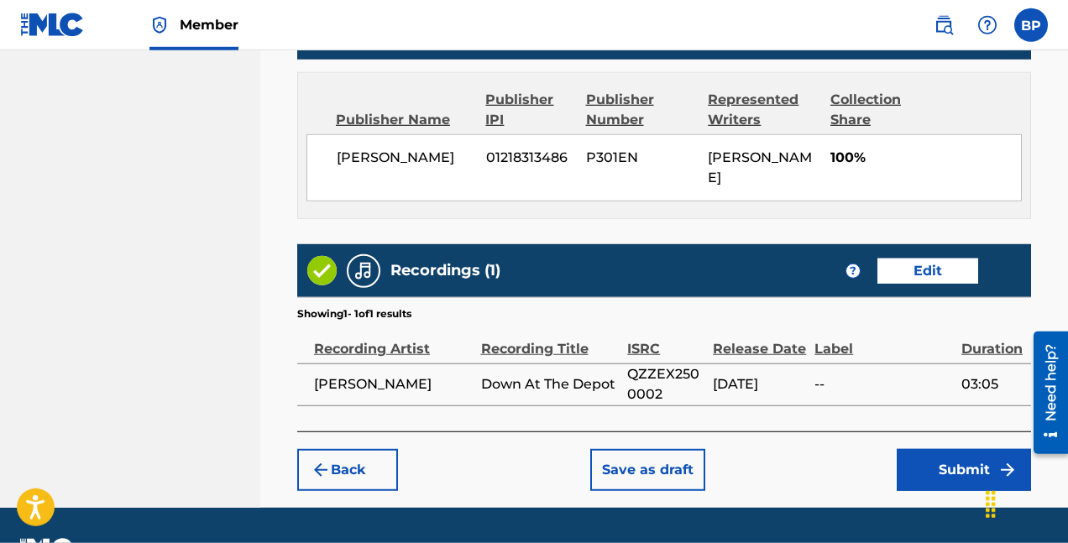
scroll to position [947, 0]
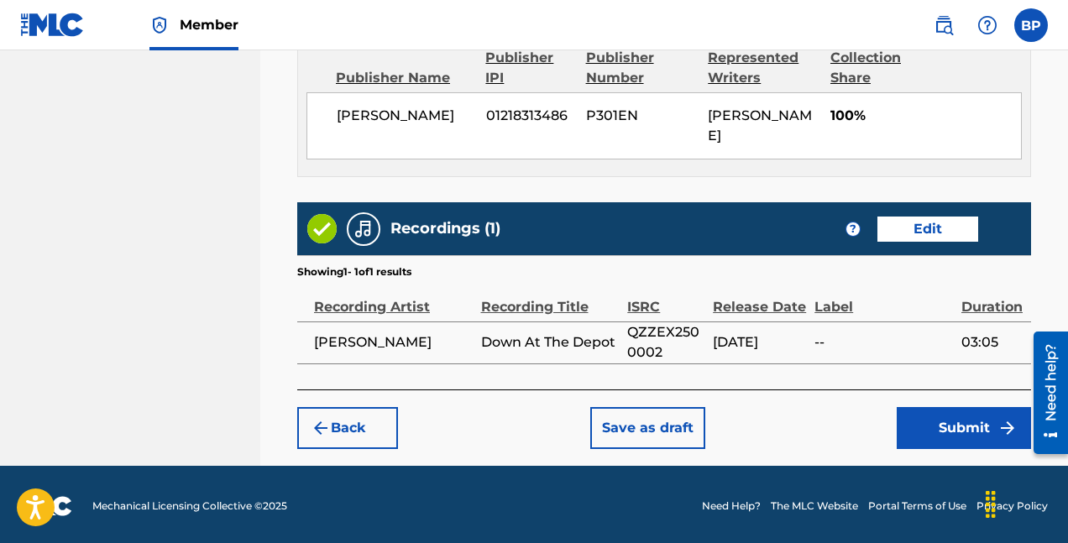
click at [951, 429] on button "Submit" at bounding box center [964, 428] width 134 height 42
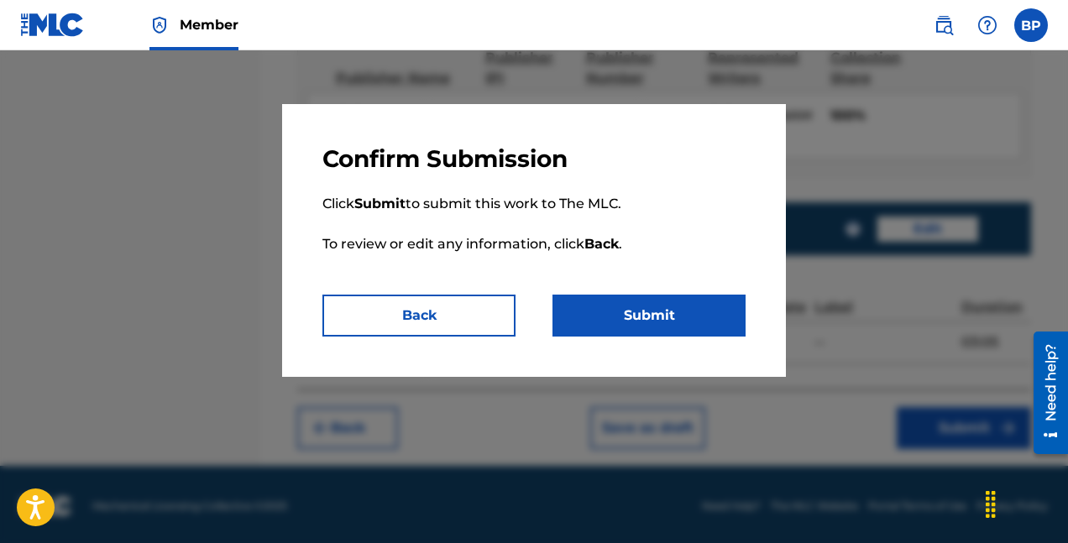
click at [625, 322] on button "Submit" at bounding box center [648, 316] width 193 height 42
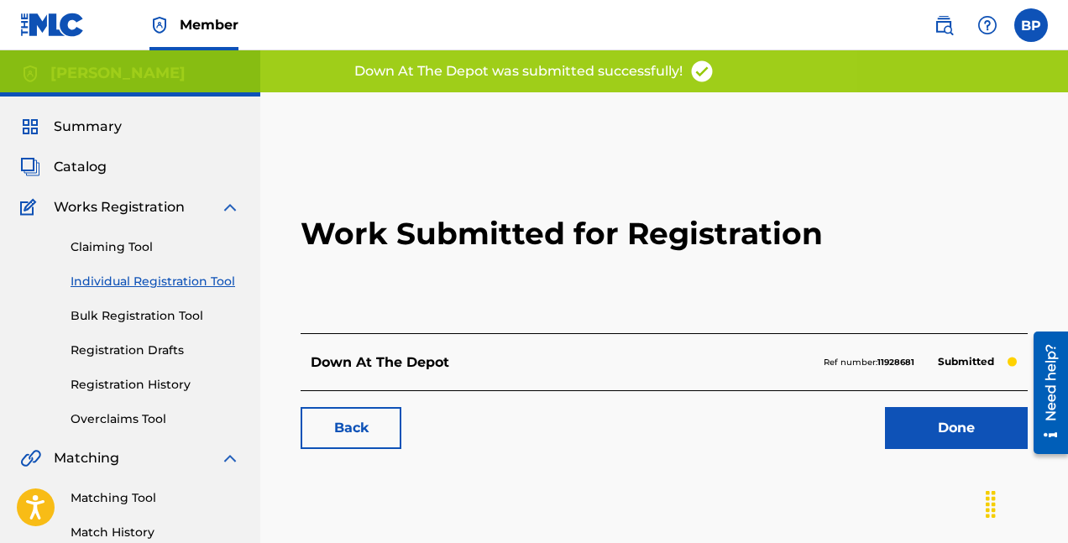
click at [941, 416] on link "Done" at bounding box center [956, 428] width 143 height 42
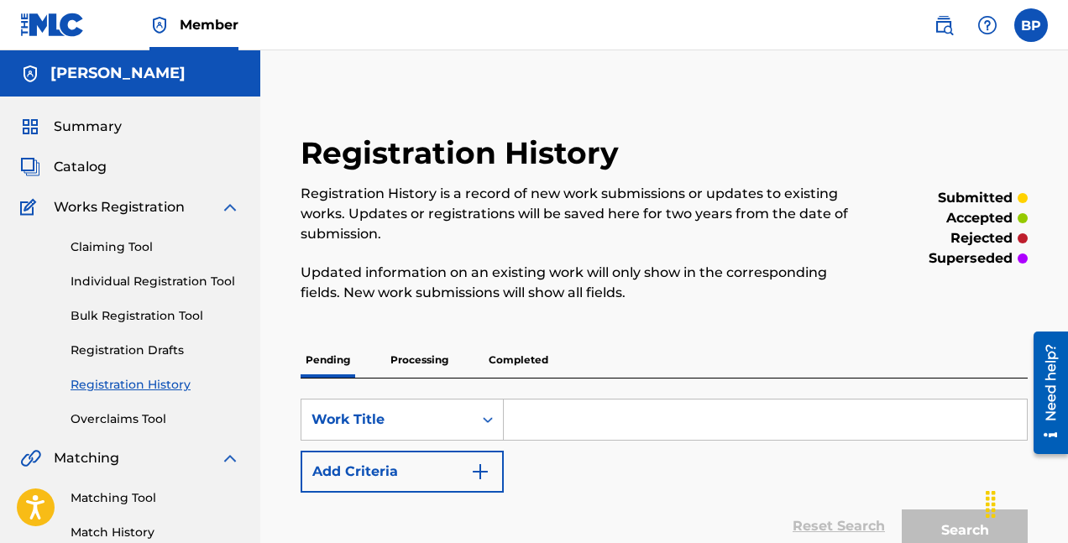
click at [80, 172] on span "Catalog" at bounding box center [80, 167] width 53 height 20
